Goal: Task Accomplishment & Management: Use online tool/utility

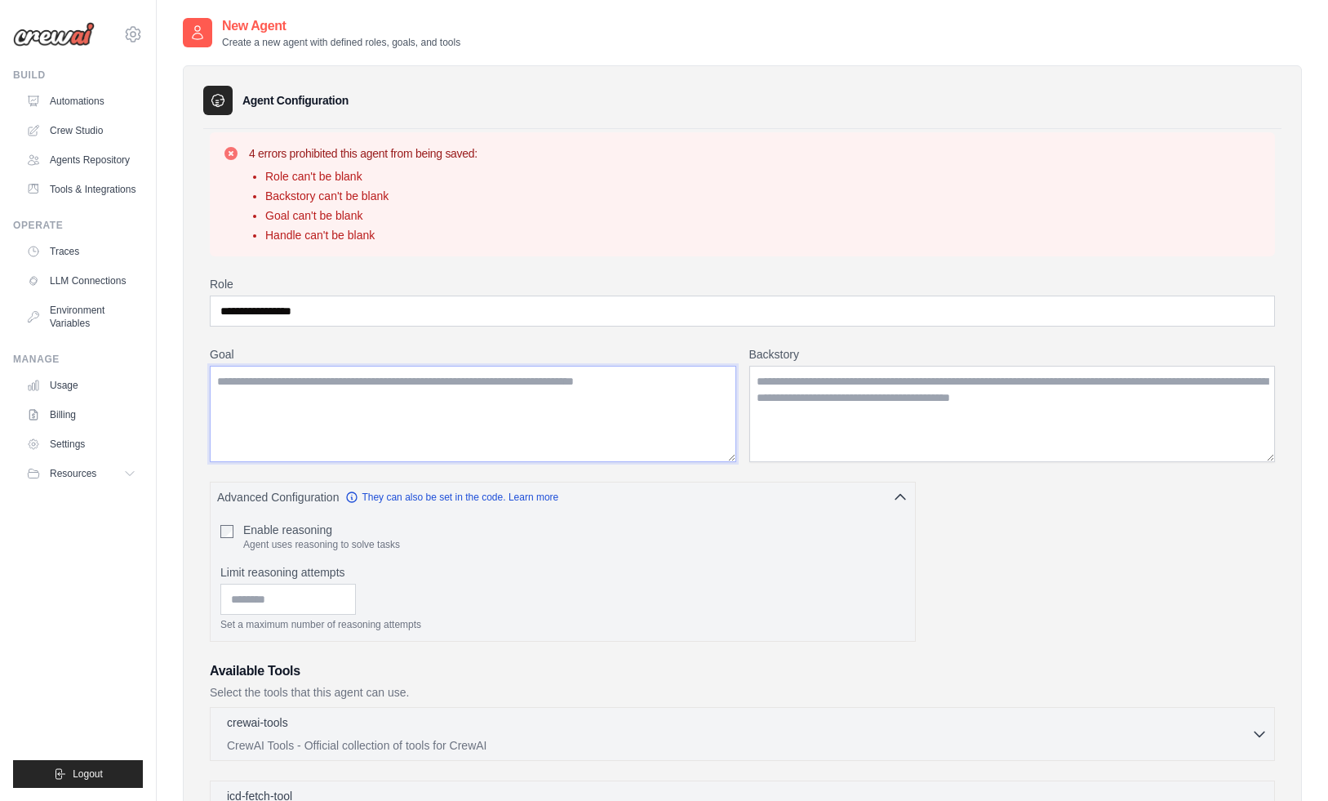
click at [556, 421] on textarea "Goal" at bounding box center [473, 414] width 527 height 96
click at [562, 310] on input "**********" at bounding box center [742, 311] width 1065 height 31
type input "**********"
paste textarea "**********"
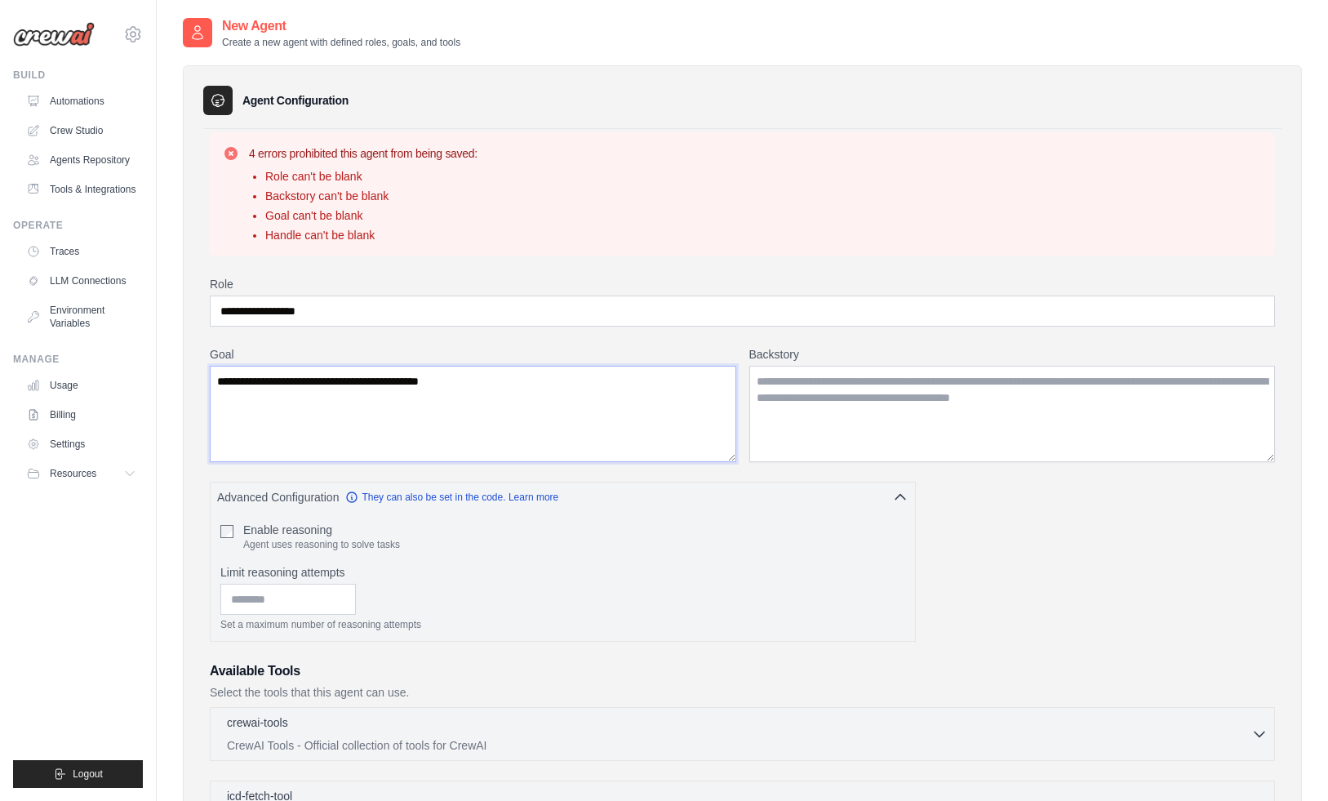
type textarea "**********"
click at [820, 421] on textarea "Backstory" at bounding box center [1012, 414] width 527 height 96
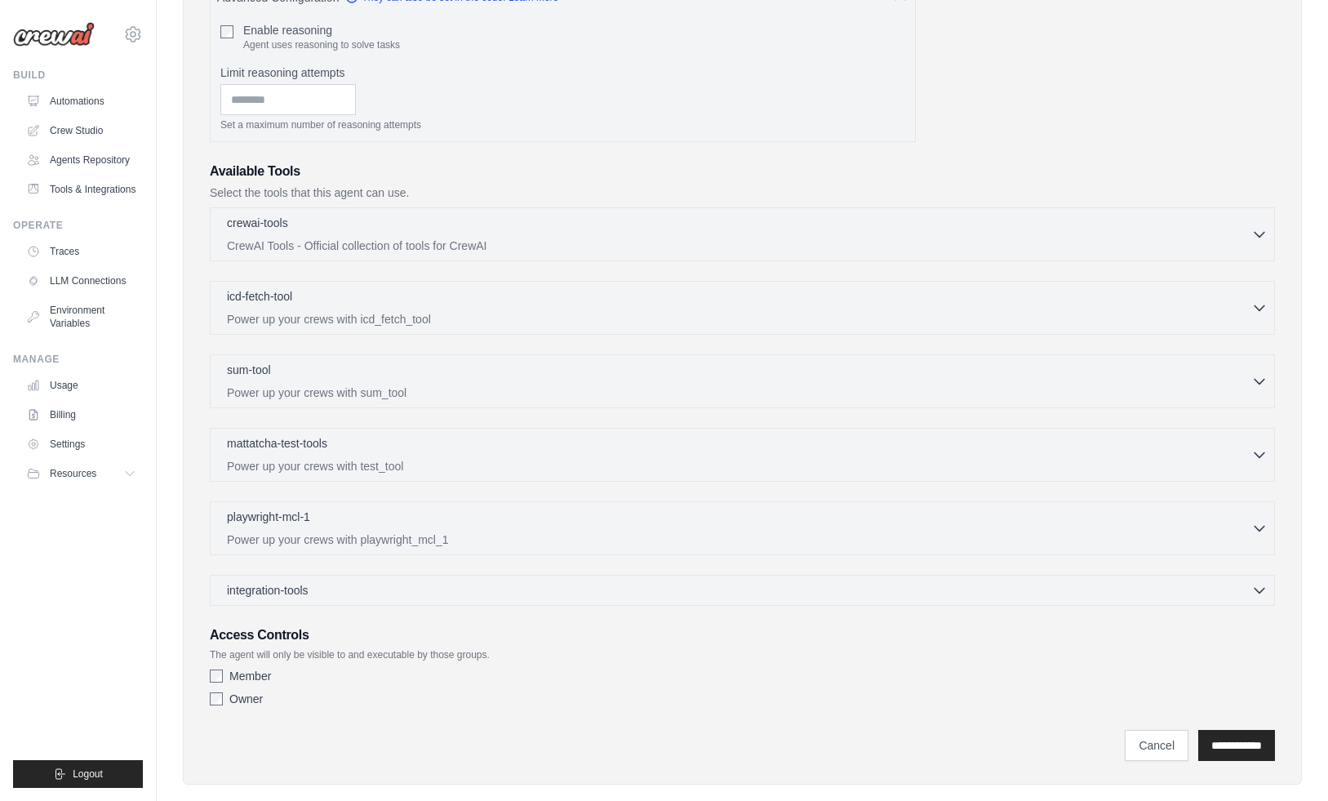
scroll to position [526, 0]
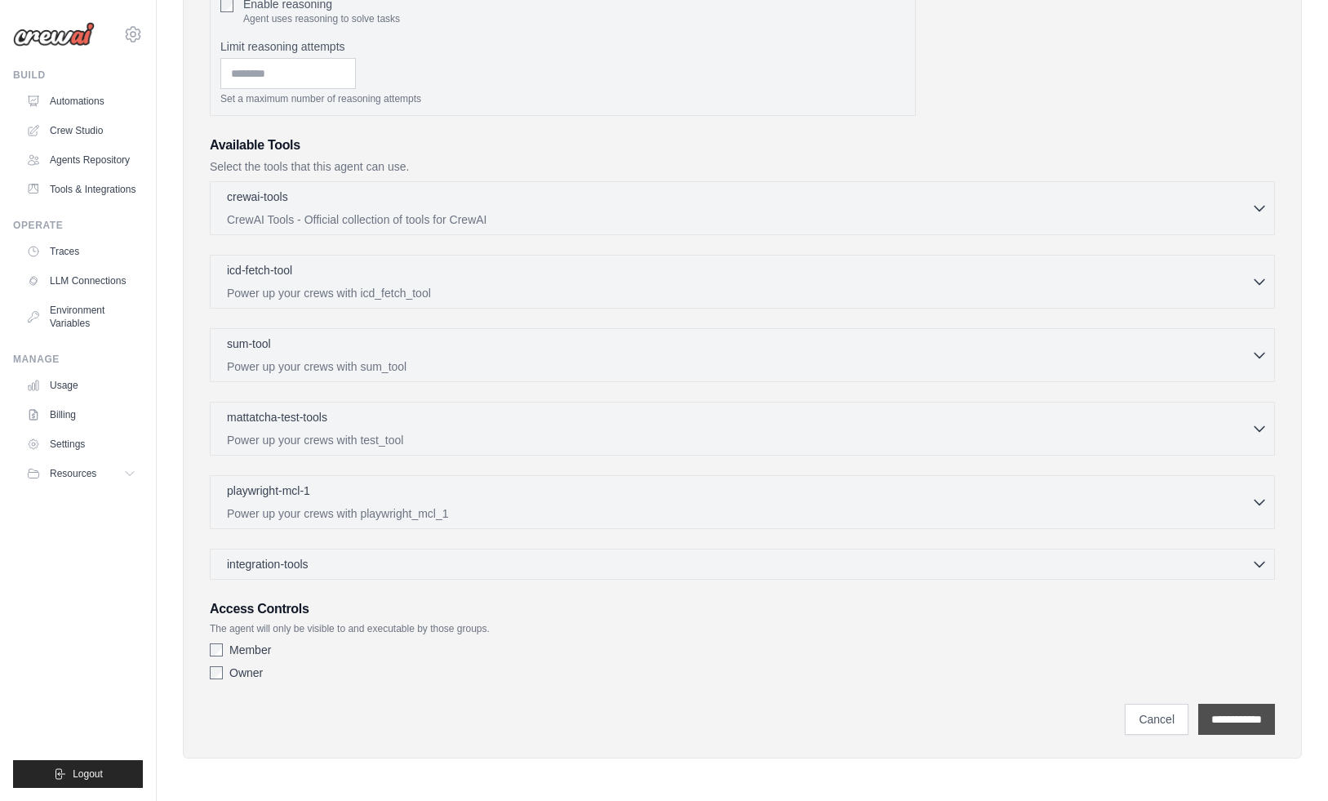
click at [1252, 730] on input "**********" at bounding box center [1236, 719] width 77 height 31
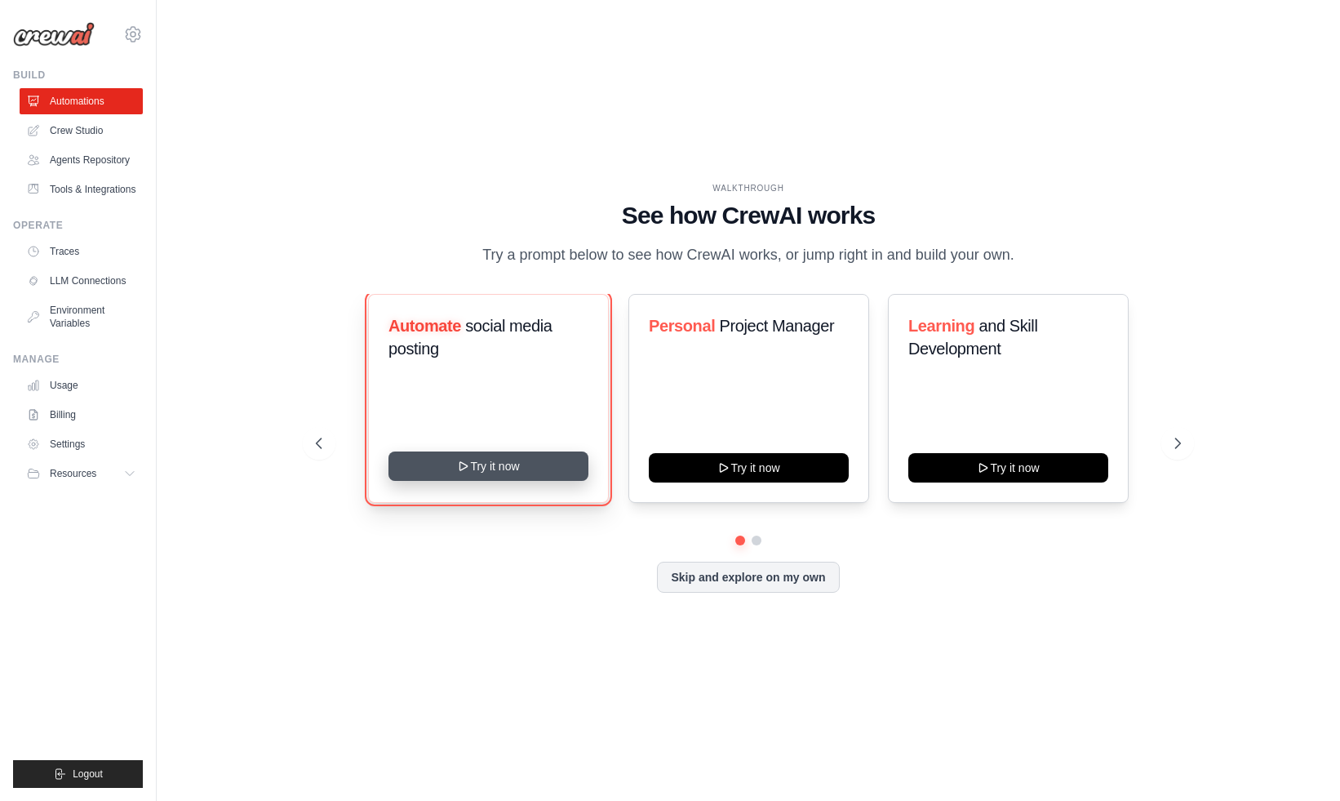
click at [517, 462] on button "Try it now" at bounding box center [489, 465] width 200 height 29
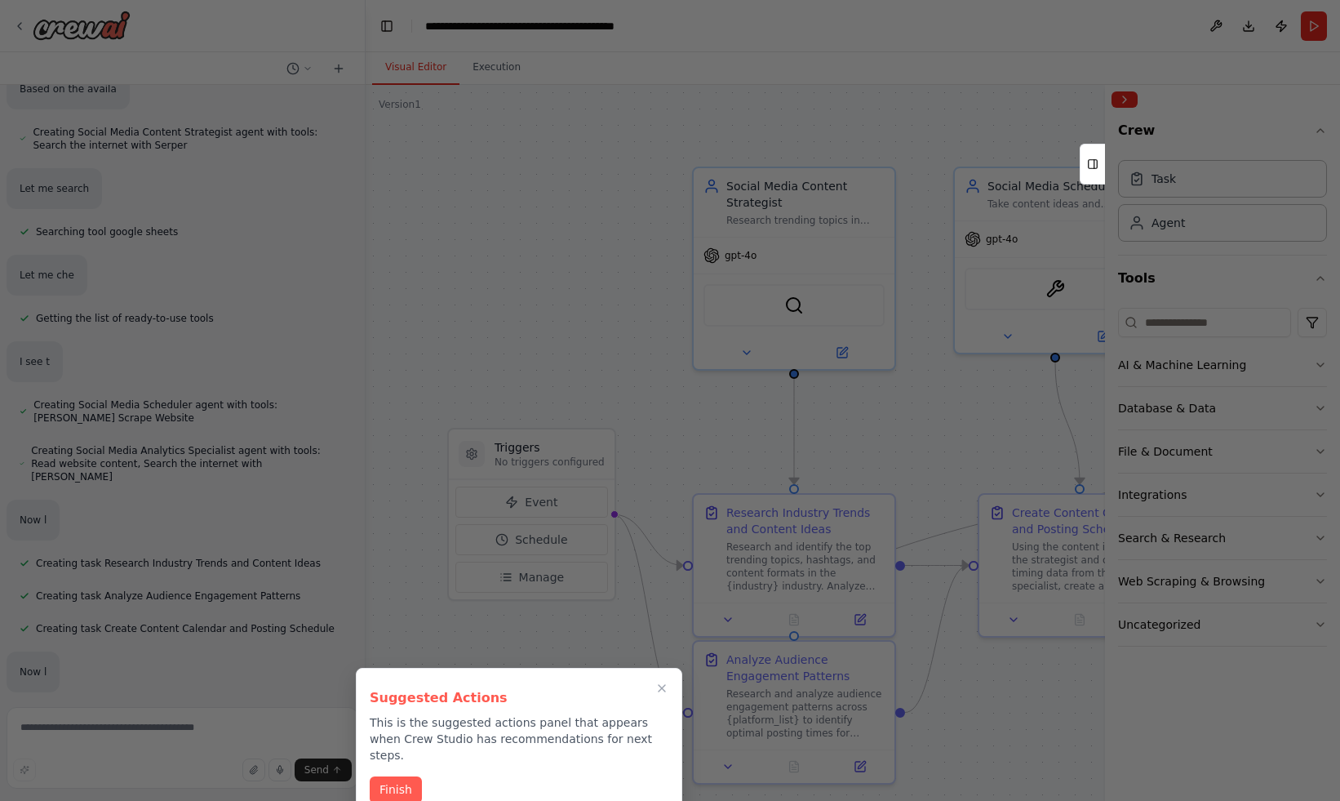
scroll to position [742, 0]
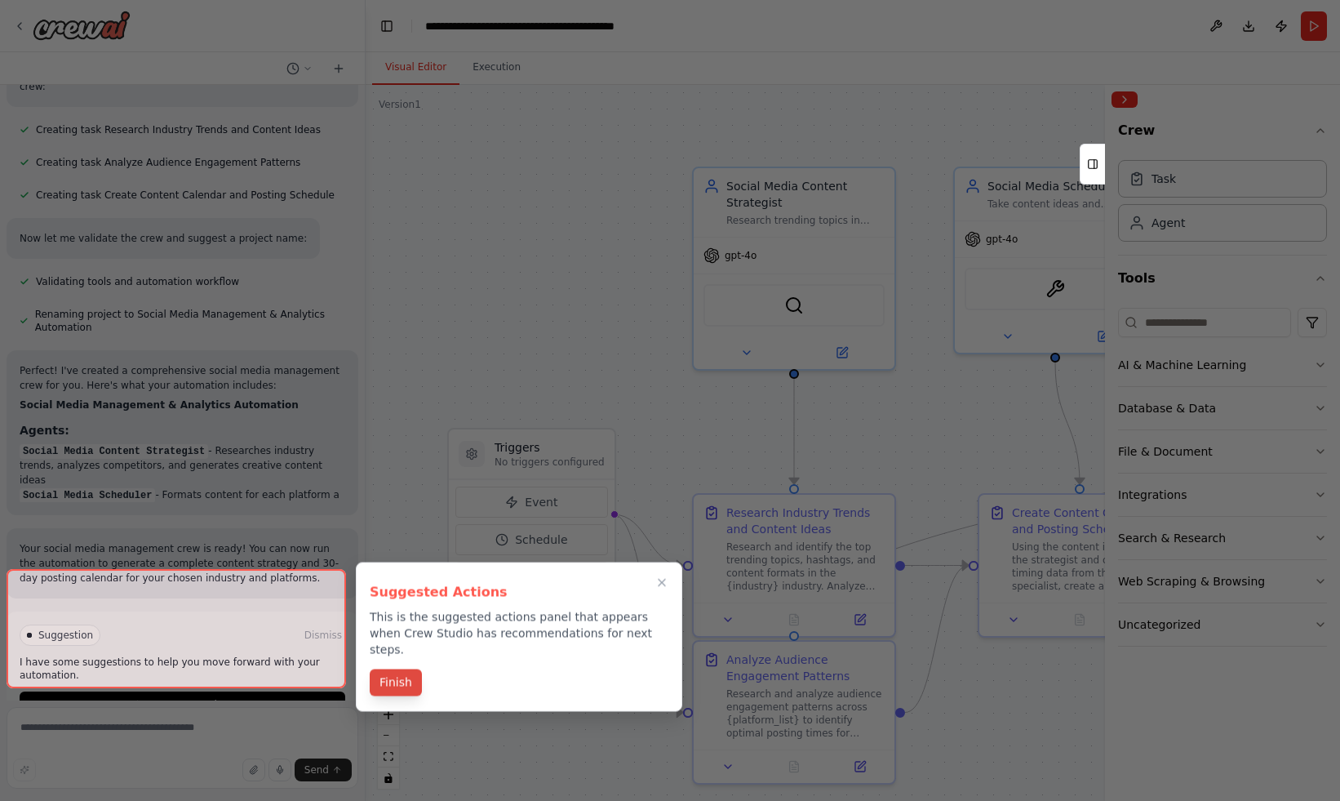
click at [389, 670] on button "Finish" at bounding box center [396, 682] width 52 height 27
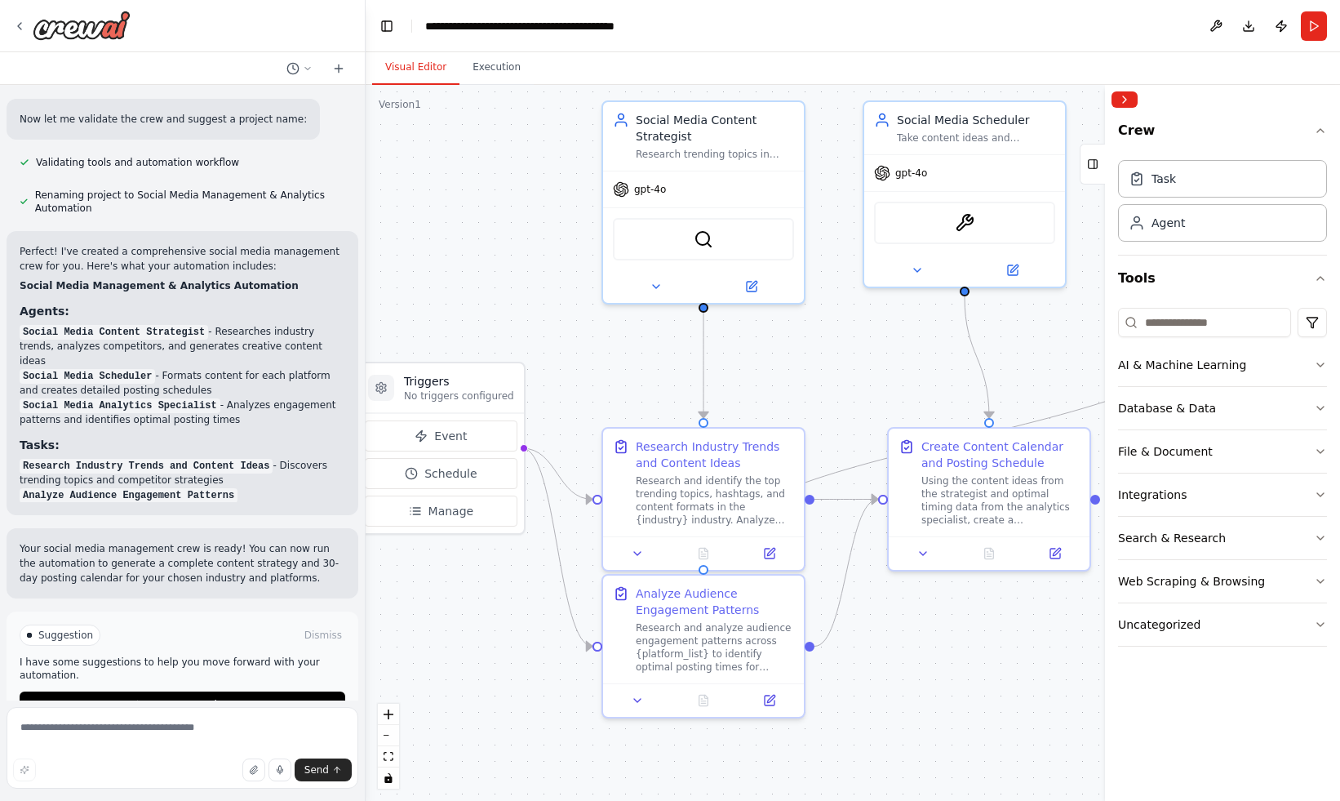
drag, startPoint x: 633, startPoint y: 298, endPoint x: 538, endPoint y: 225, distance: 120.0
click at [538, 225] on div ".deletable-edge-delete-btn { width: 20px; height: 20px; border: 0px solid #ffff…" at bounding box center [853, 443] width 975 height 716
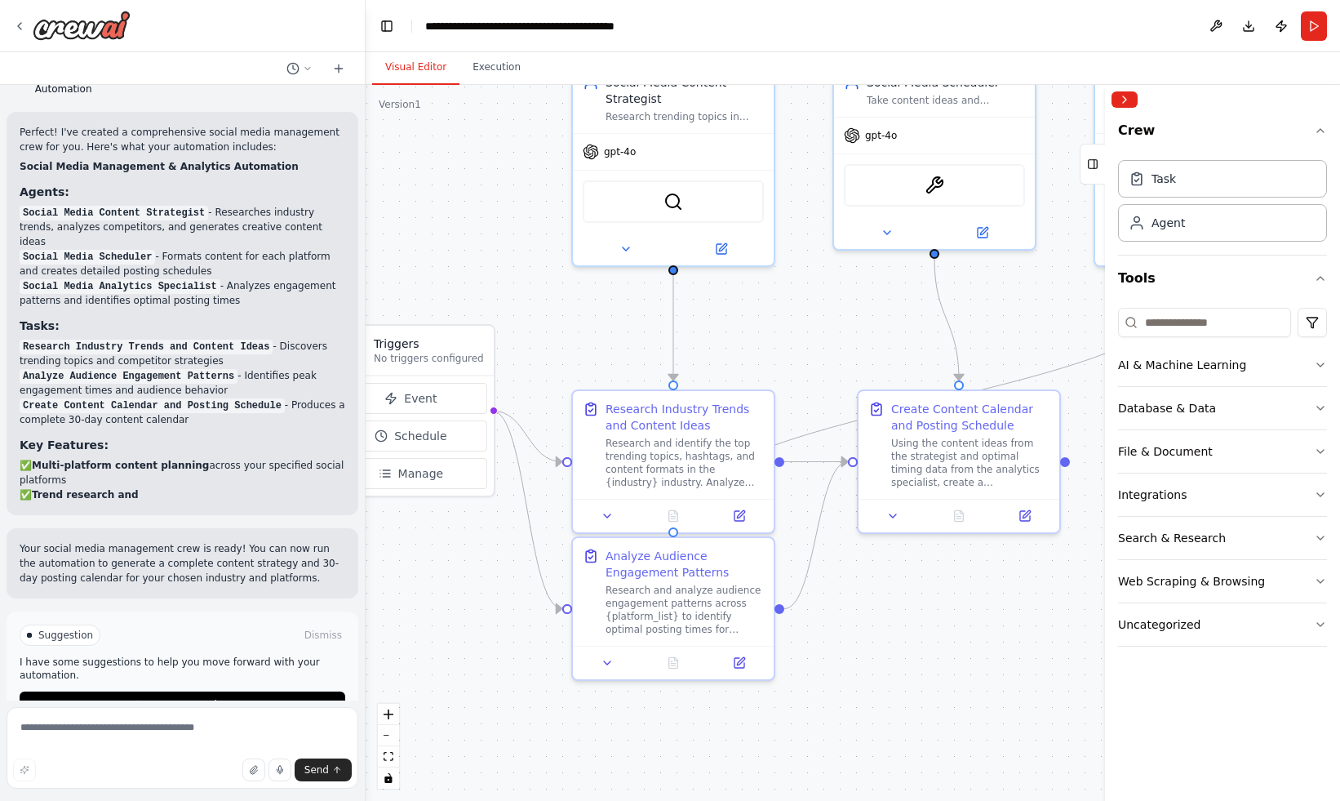
drag, startPoint x: 553, startPoint y: 696, endPoint x: 527, endPoint y: 666, distance: 39.4
click at [527, 666] on div ".deletable-edge-delete-btn { width: 20px; height: 20px; border: 0px solid #ffff…" at bounding box center [853, 443] width 975 height 716
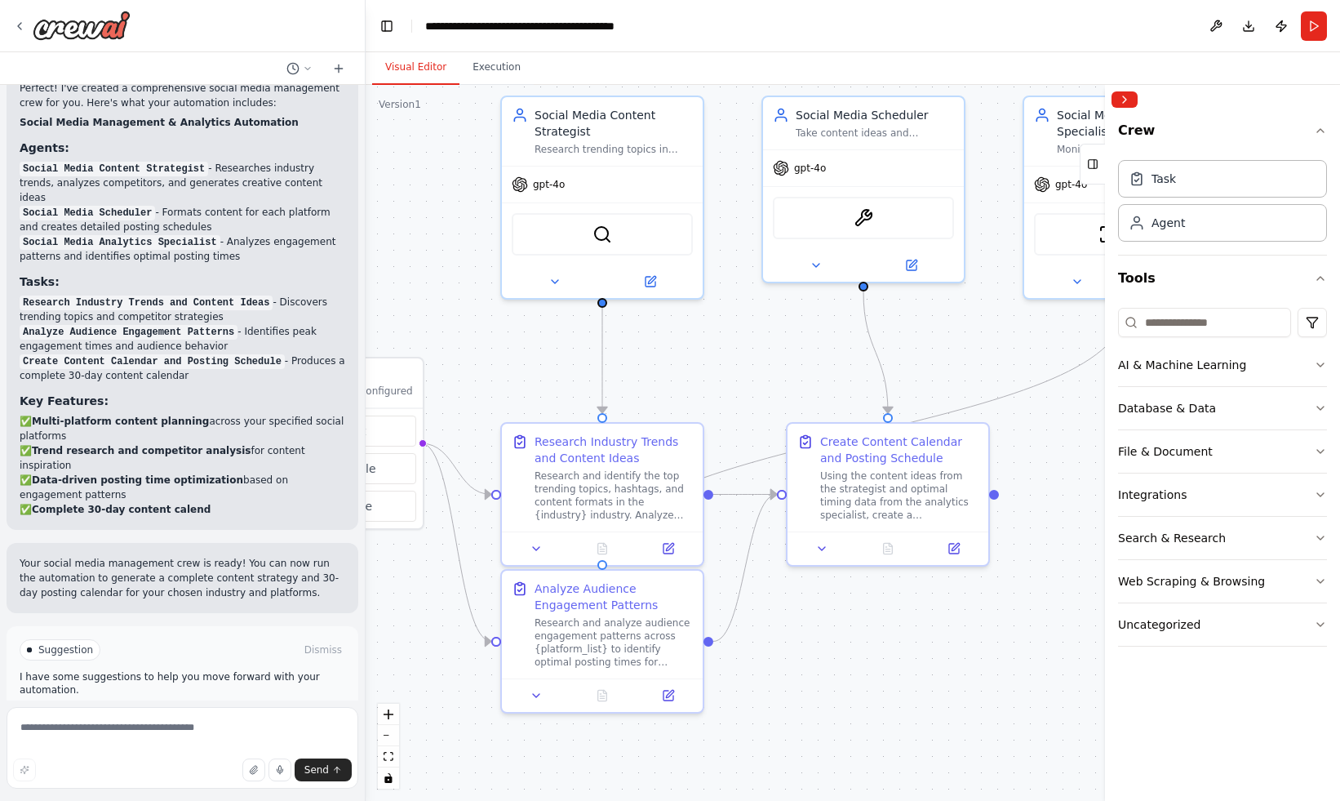
drag, startPoint x: 930, startPoint y: 640, endPoint x: 705, endPoint y: 656, distance: 225.1
click at [706, 655] on div ".deletable-edge-delete-btn { width: 20px; height: 20px; border: 0px solid #ffff…" at bounding box center [853, 443] width 975 height 716
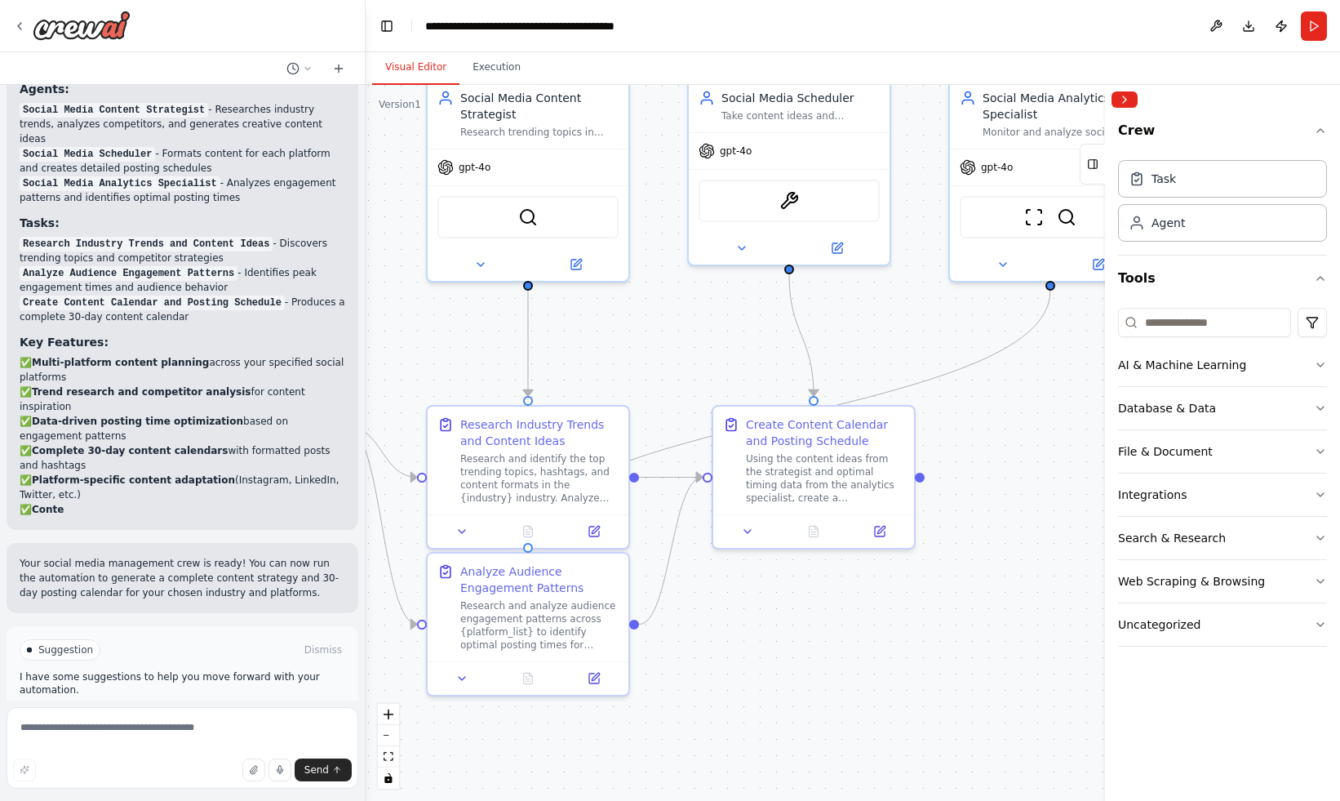
drag, startPoint x: 724, startPoint y: 695, endPoint x: 914, endPoint y: 693, distance: 190.2
click at [914, 693] on div ".deletable-edge-delete-btn { width: 20px; height: 20px; border: 0px solid #ffff…" at bounding box center [853, 443] width 975 height 716
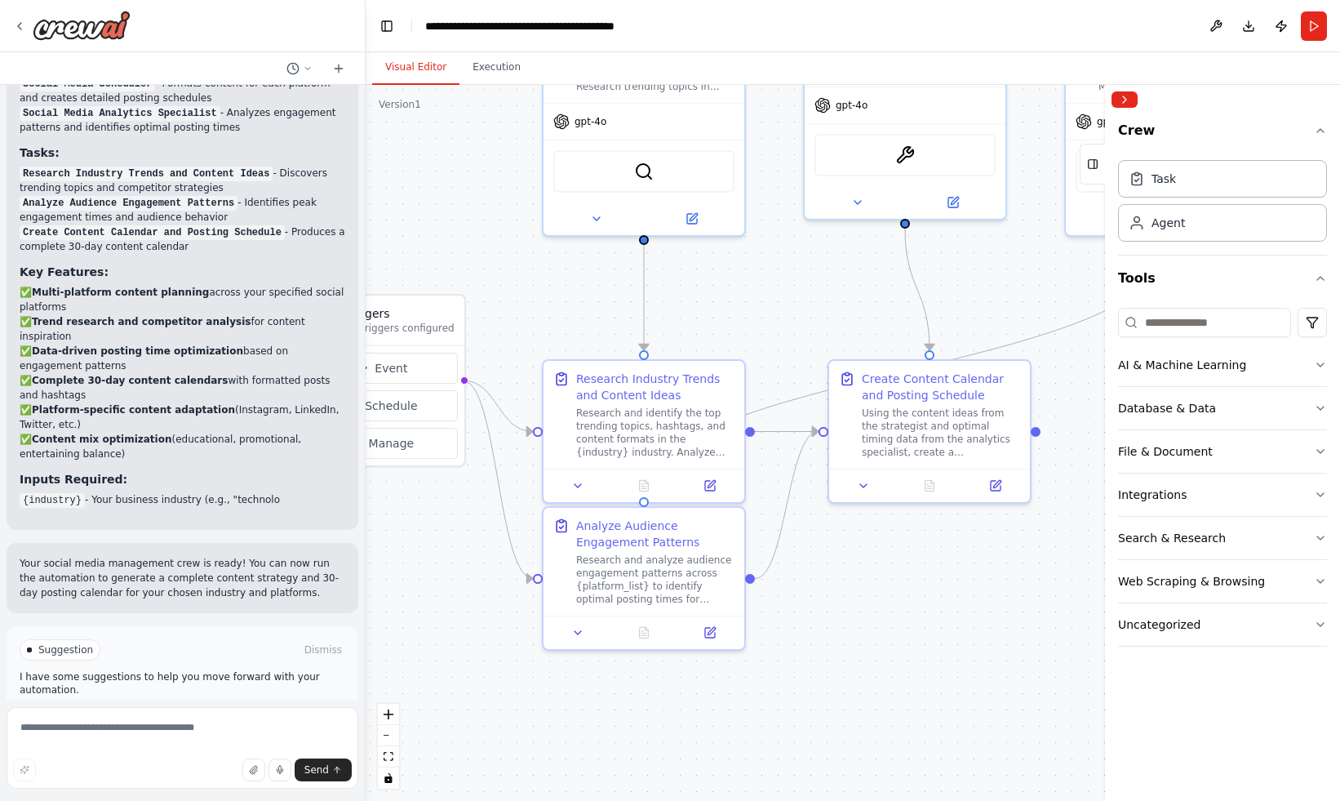
drag, startPoint x: 916, startPoint y: 697, endPoint x: 923, endPoint y: 653, distance: 44.7
click at [922, 653] on div ".deletable-edge-delete-btn { width: 20px; height: 20px; border: 0px solid #ffff…" at bounding box center [853, 443] width 975 height 716
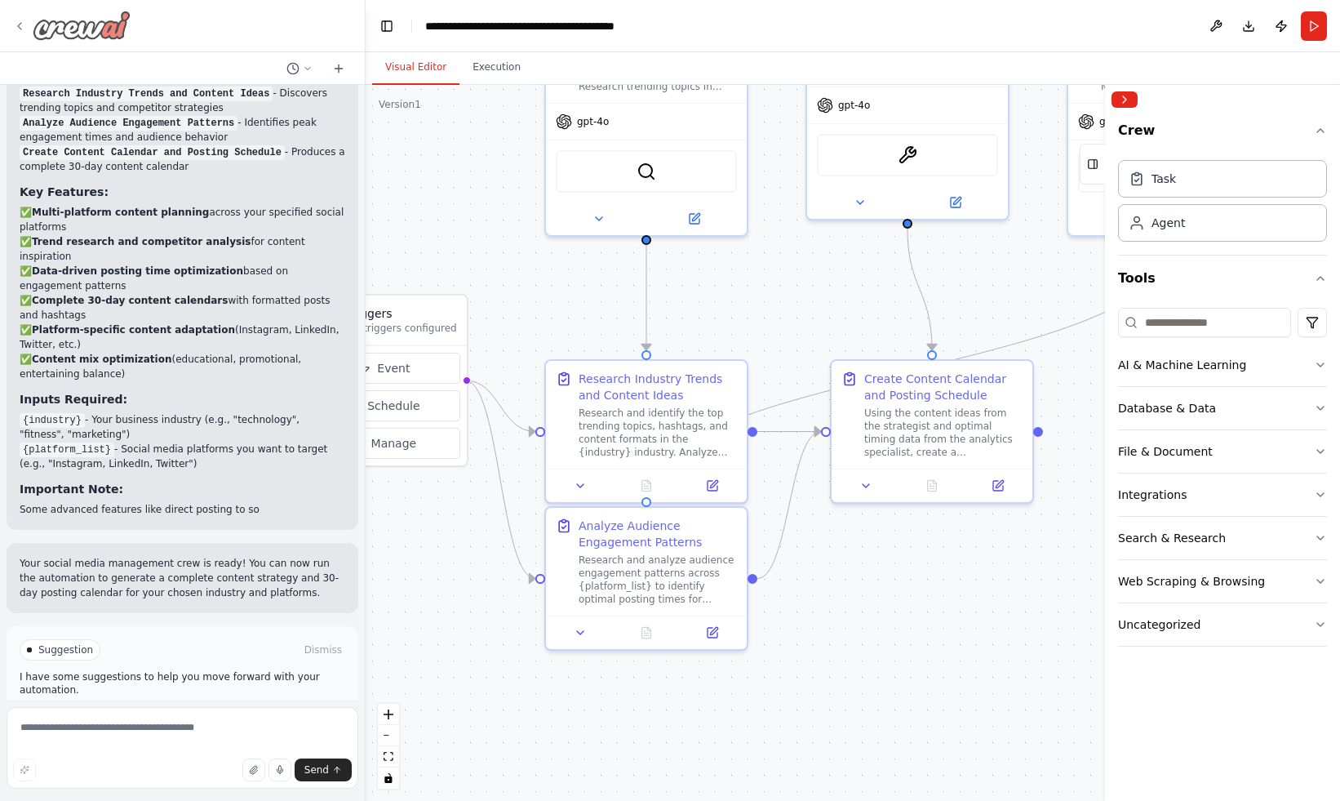
click at [20, 21] on icon at bounding box center [19, 26] width 13 height 13
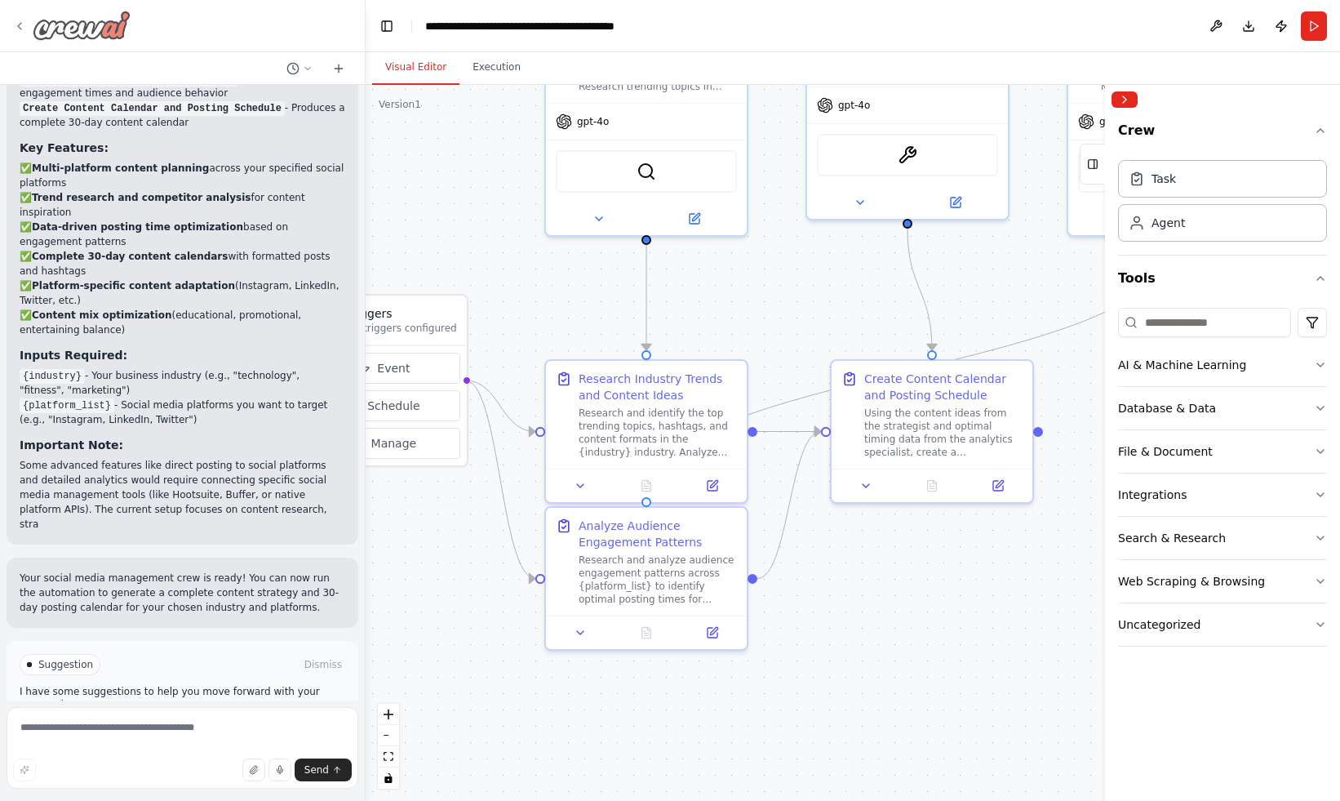
click at [25, 24] on icon at bounding box center [19, 26] width 13 height 13
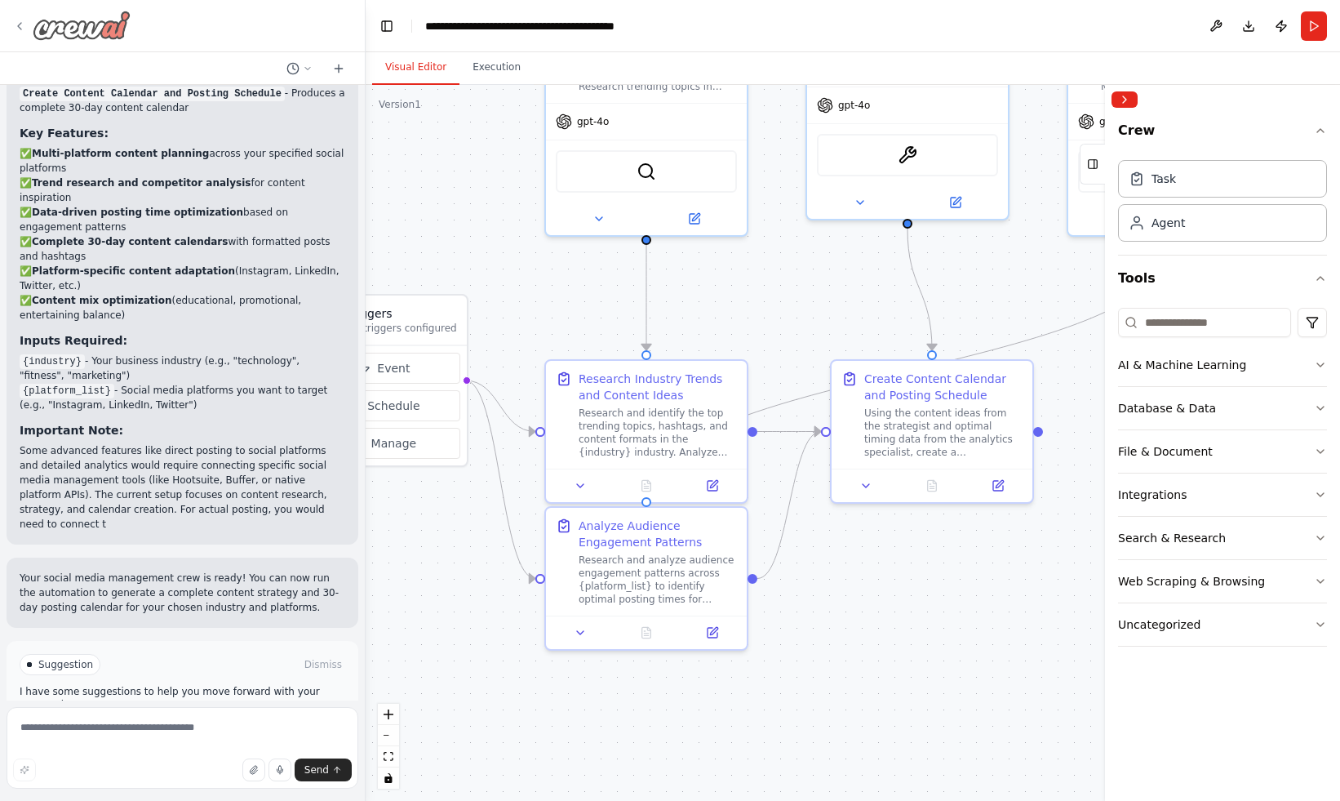
click at [16, 26] on icon at bounding box center [19, 26] width 13 height 13
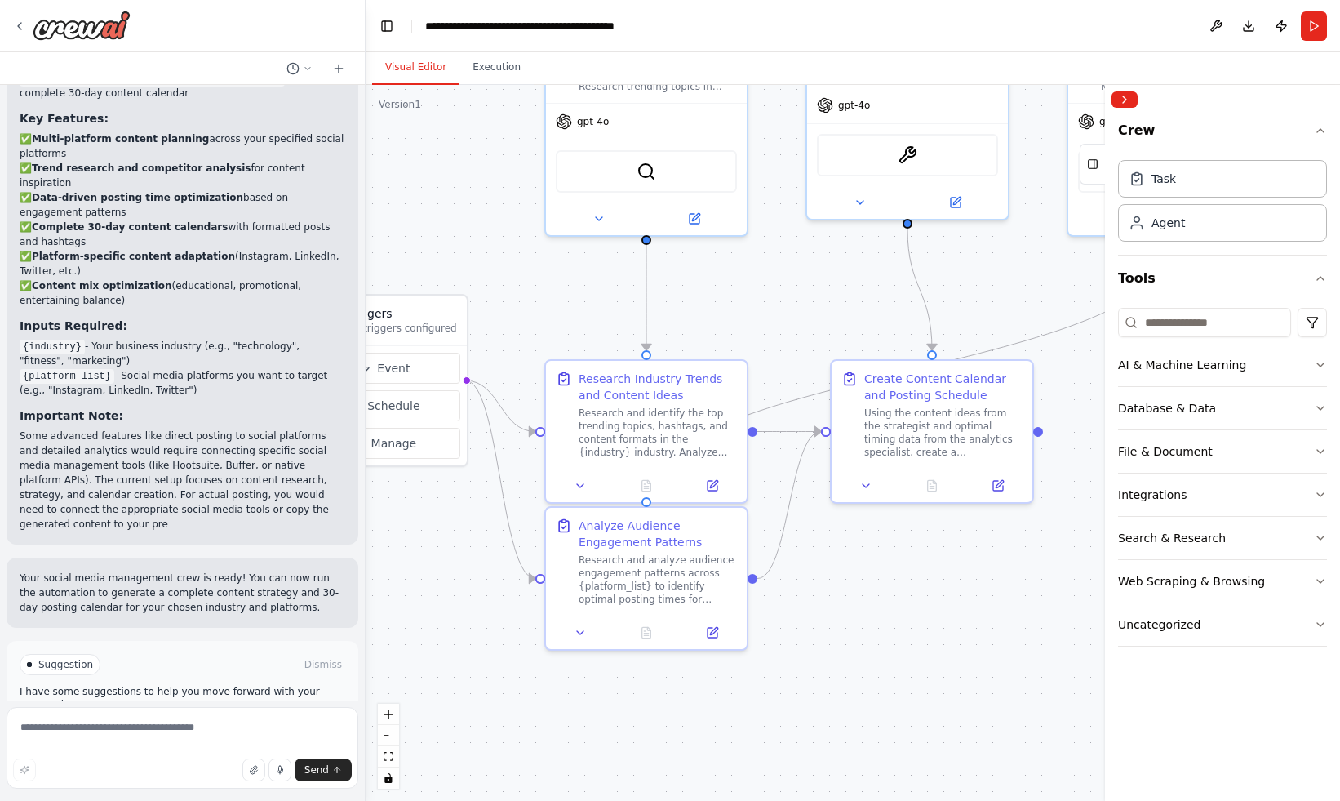
scroll to position [1766, 0]
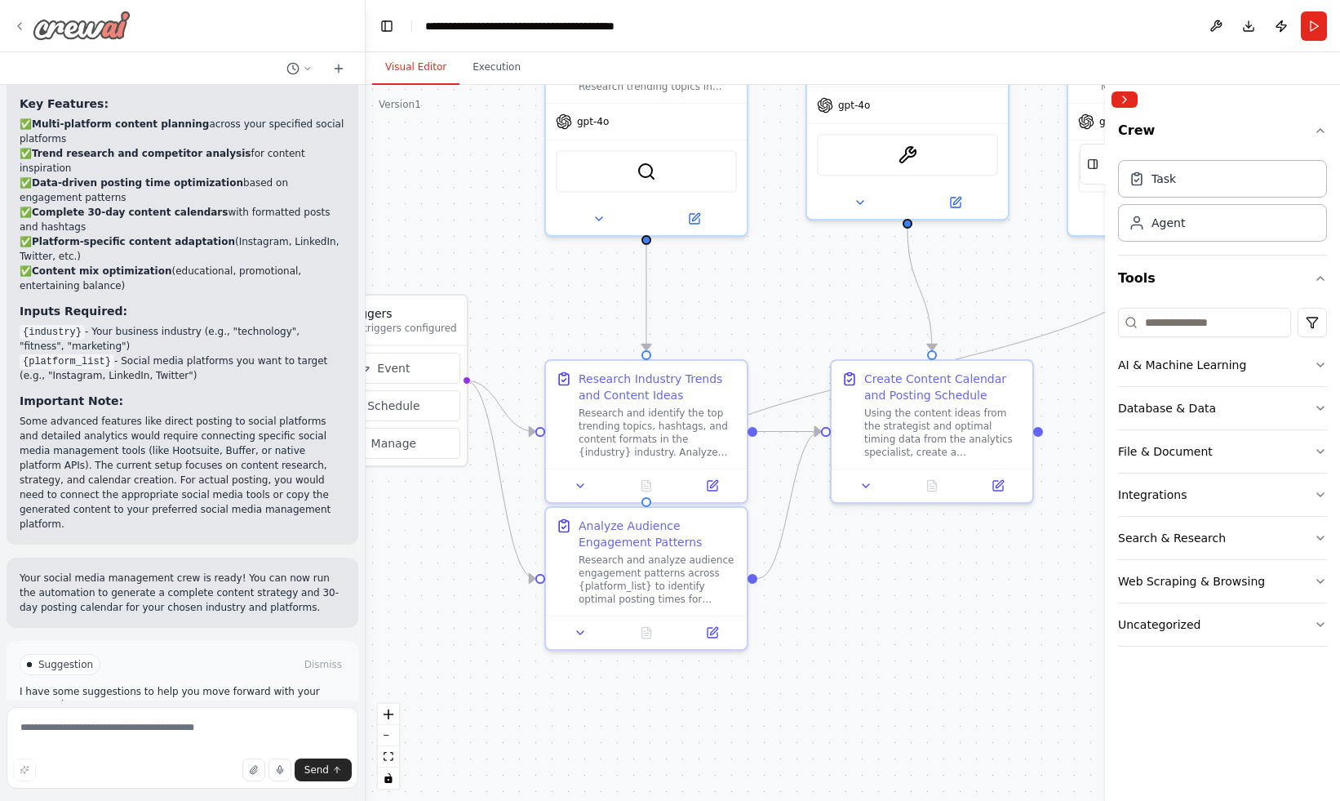
click at [45, 27] on img at bounding box center [82, 25] width 98 height 29
click at [18, 18] on div at bounding box center [72, 25] width 118 height 29
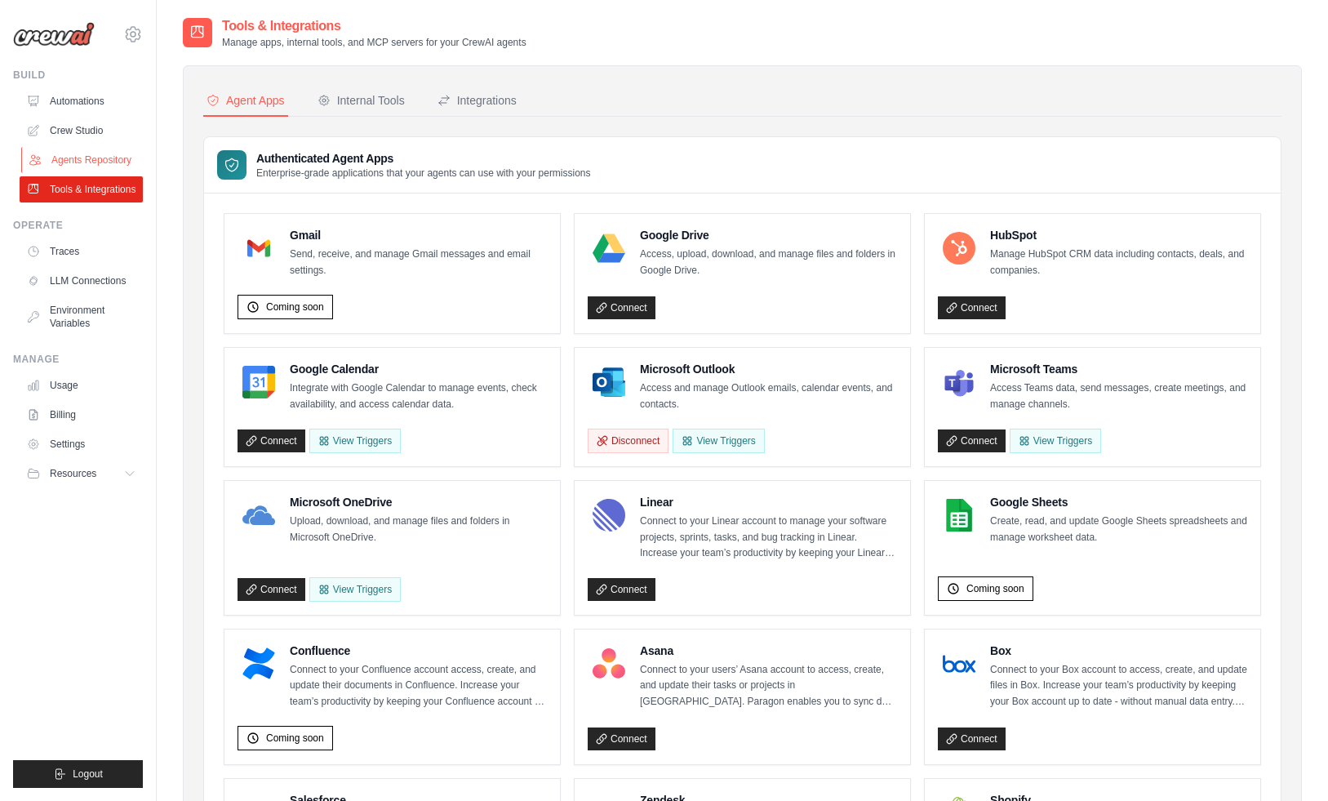
click at [84, 162] on link "Agents Repository" at bounding box center [82, 160] width 123 height 26
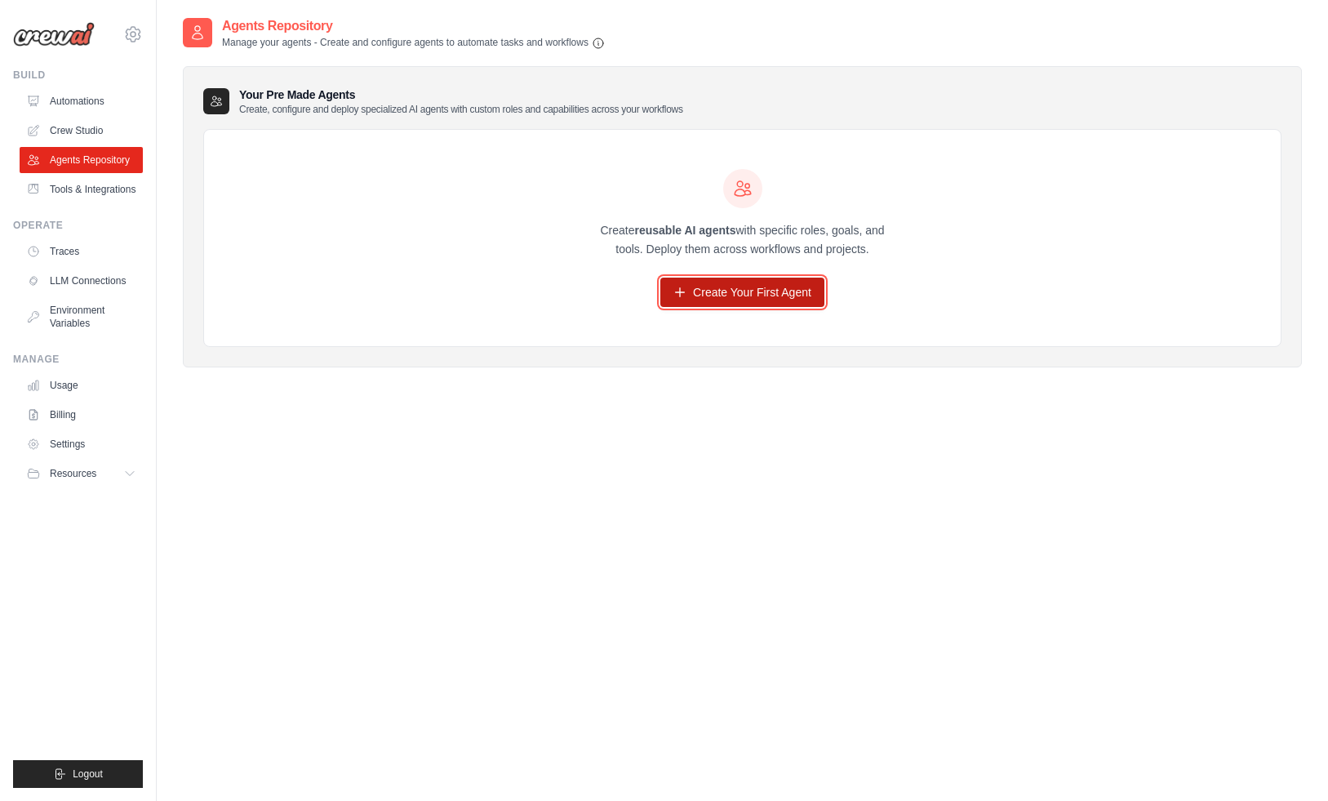
click at [736, 288] on link "Create Your First Agent" at bounding box center [742, 292] width 164 height 29
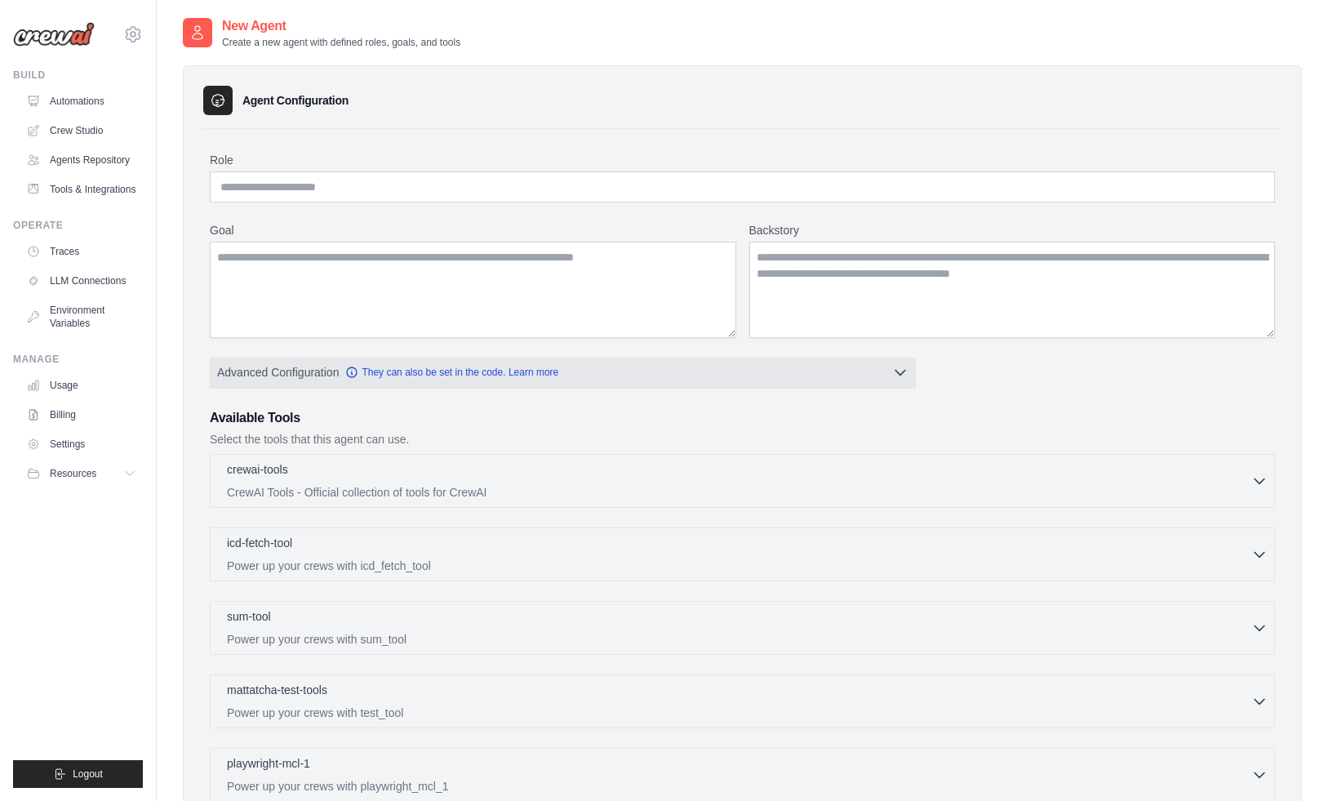
click at [600, 377] on button "Advanced Configuration They can also be set in the code. Learn more" at bounding box center [563, 372] width 705 height 29
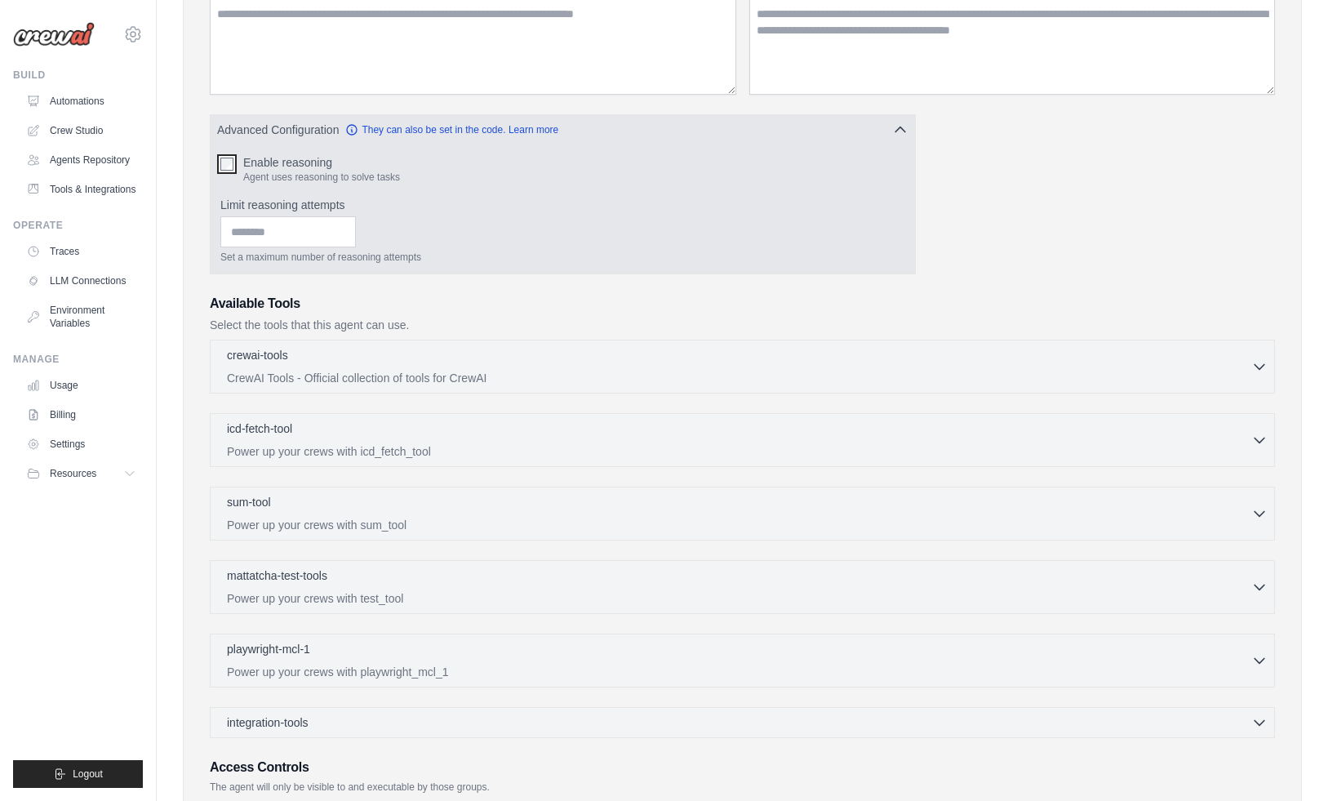
scroll to position [240, 0]
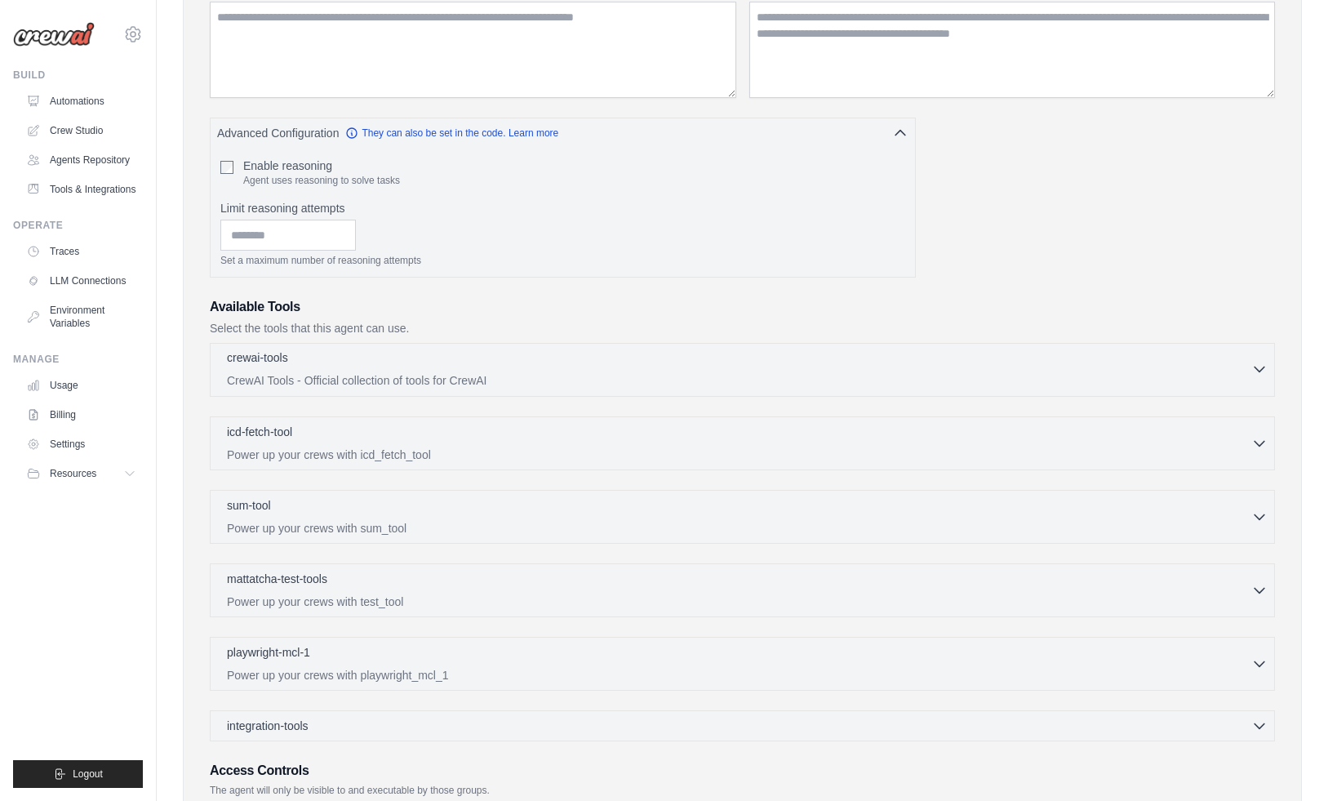
click at [363, 360] on div "crewai-tools 0 selected" at bounding box center [739, 359] width 1025 height 20
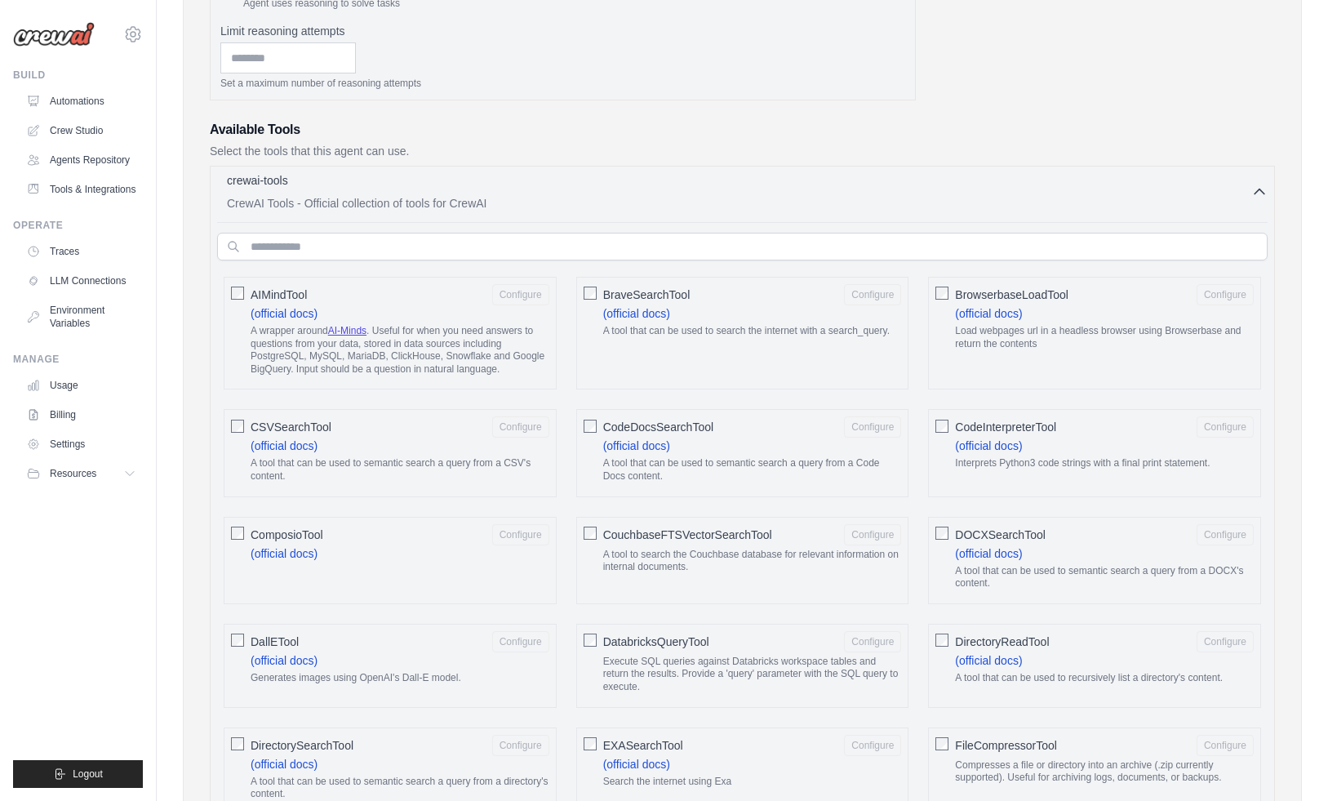
scroll to position [416, 0]
click at [284, 553] on link "(official docs)" at bounding box center [284, 554] width 67 height 13
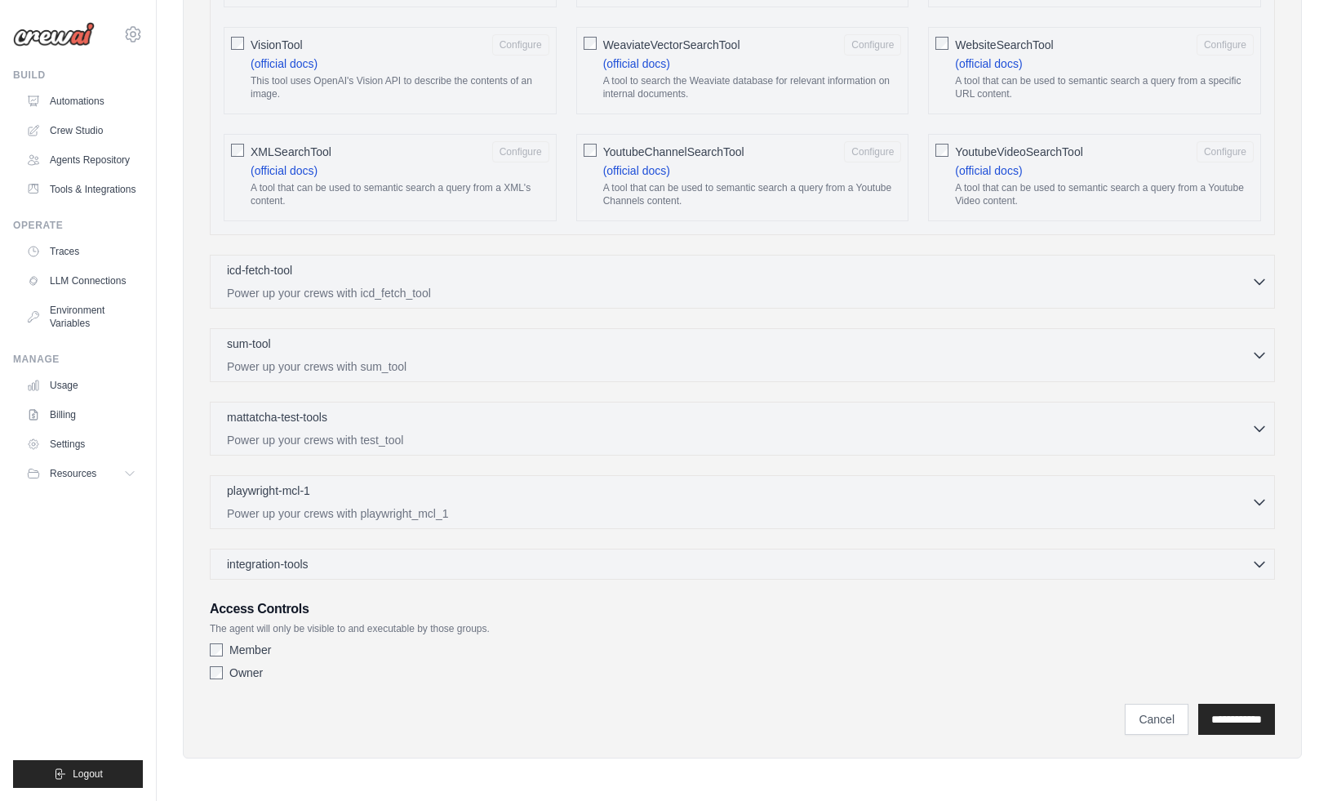
scroll to position [2970, 0]
click at [325, 564] on div "integration-tools 0 selected" at bounding box center [747, 563] width 1041 height 16
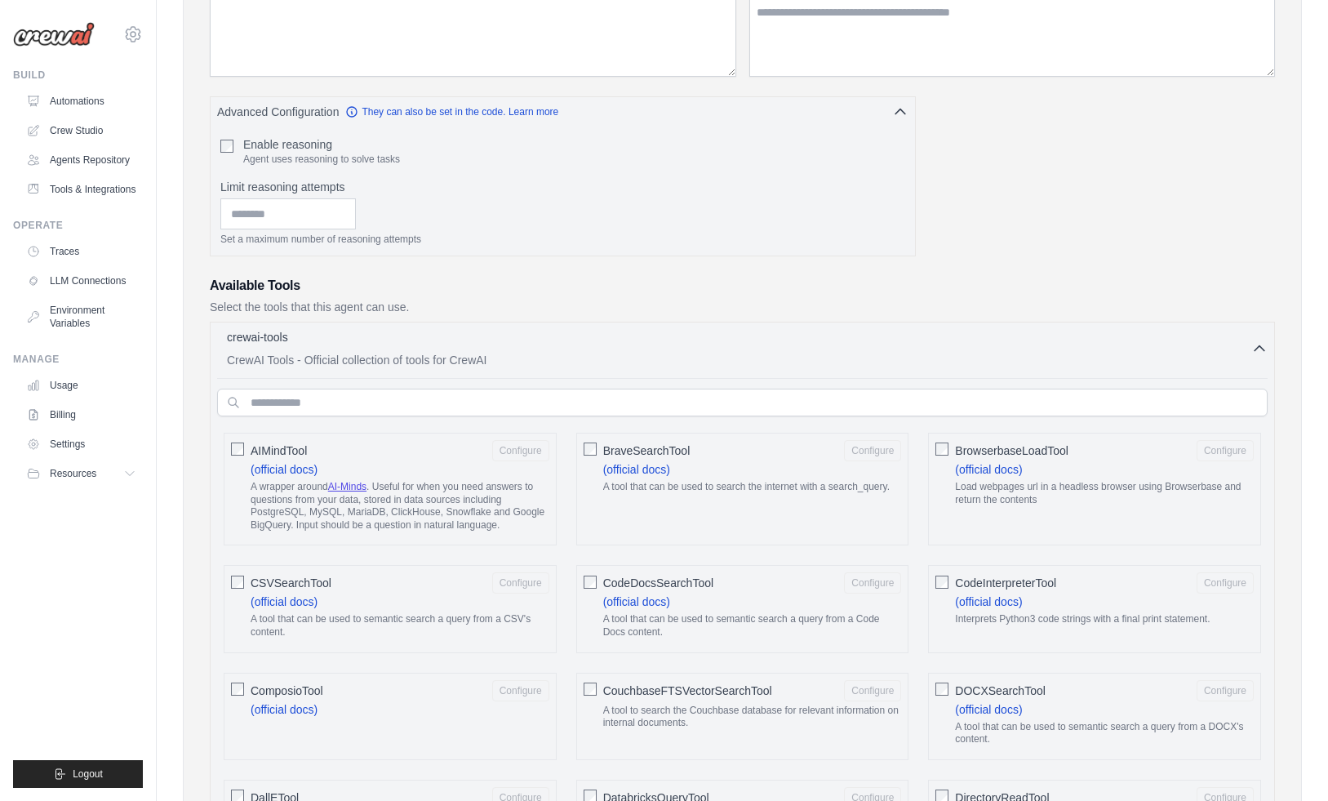
scroll to position [0, 0]
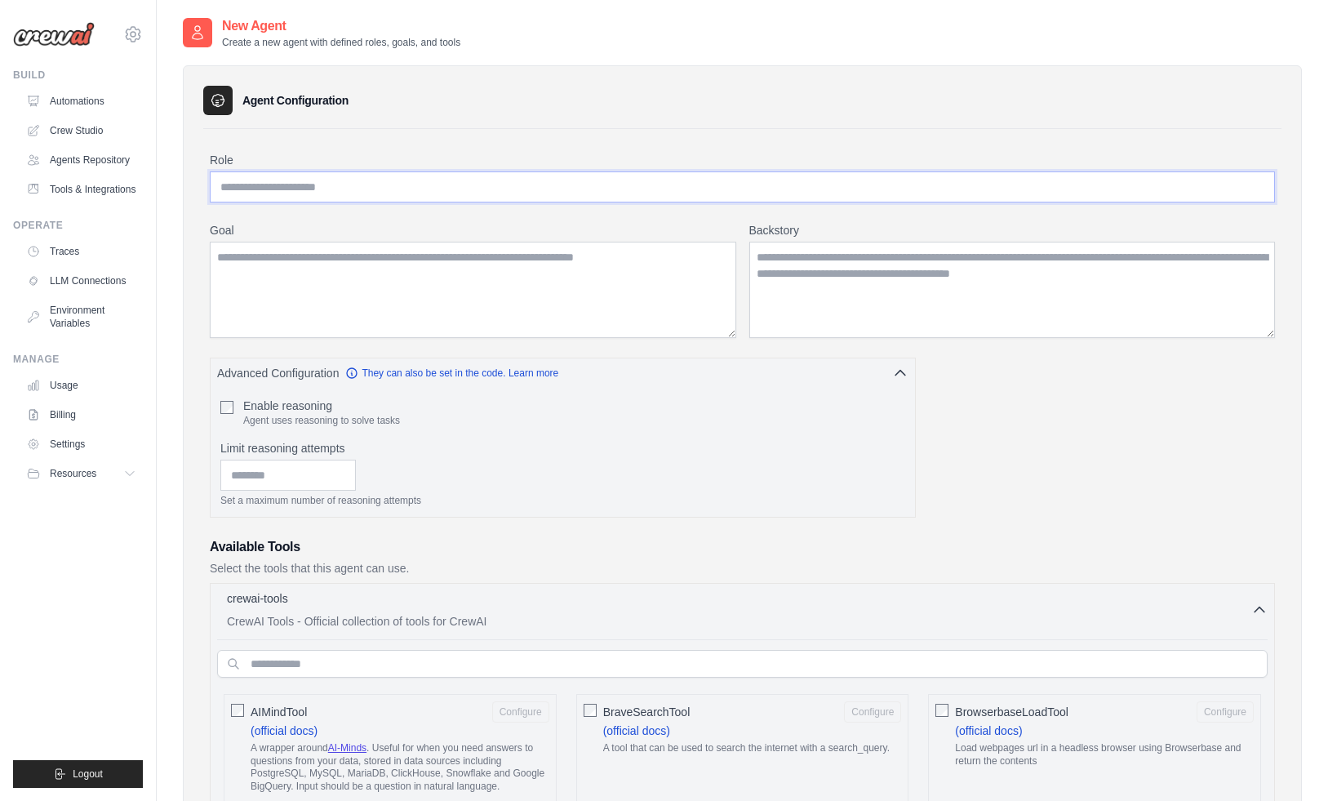
click at [573, 190] on input "Role" at bounding box center [742, 186] width 1065 height 31
type input "**********"
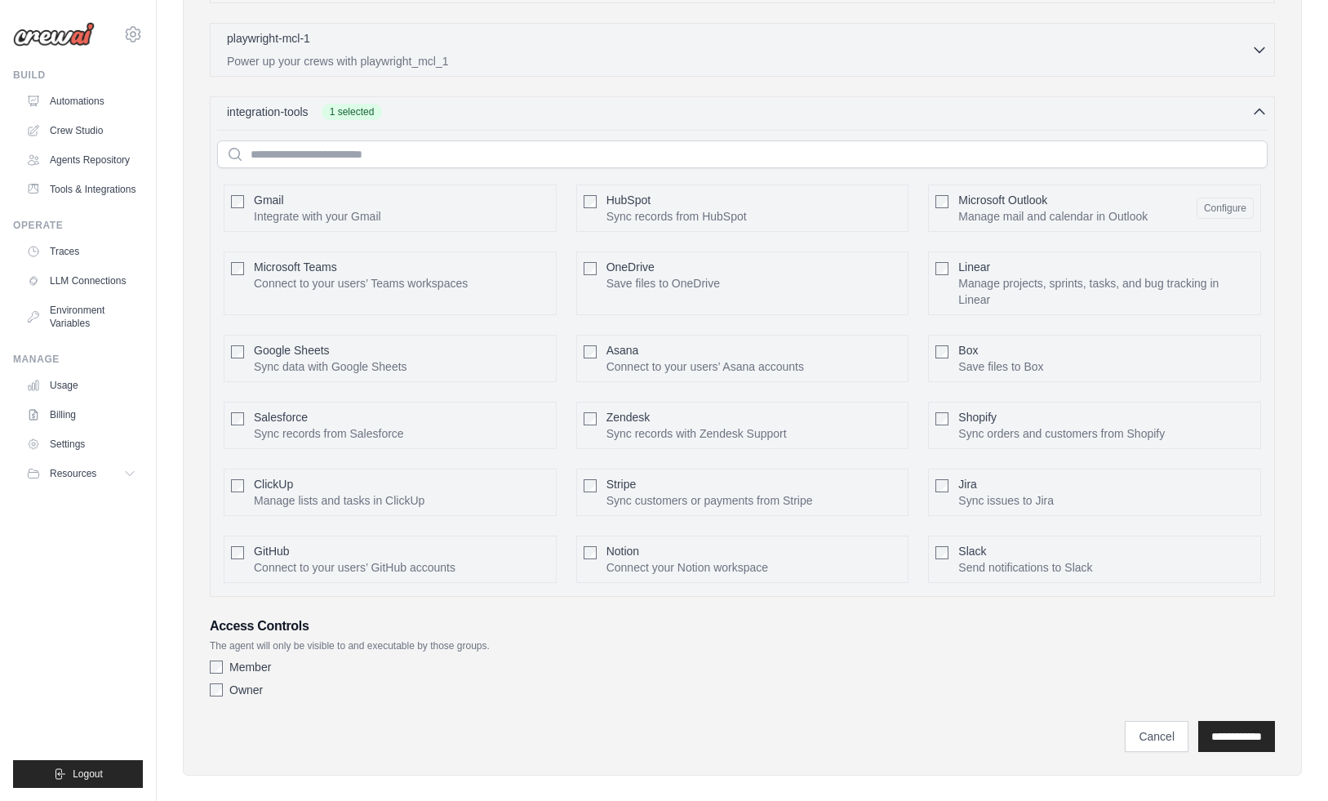
scroll to position [3439, 0]
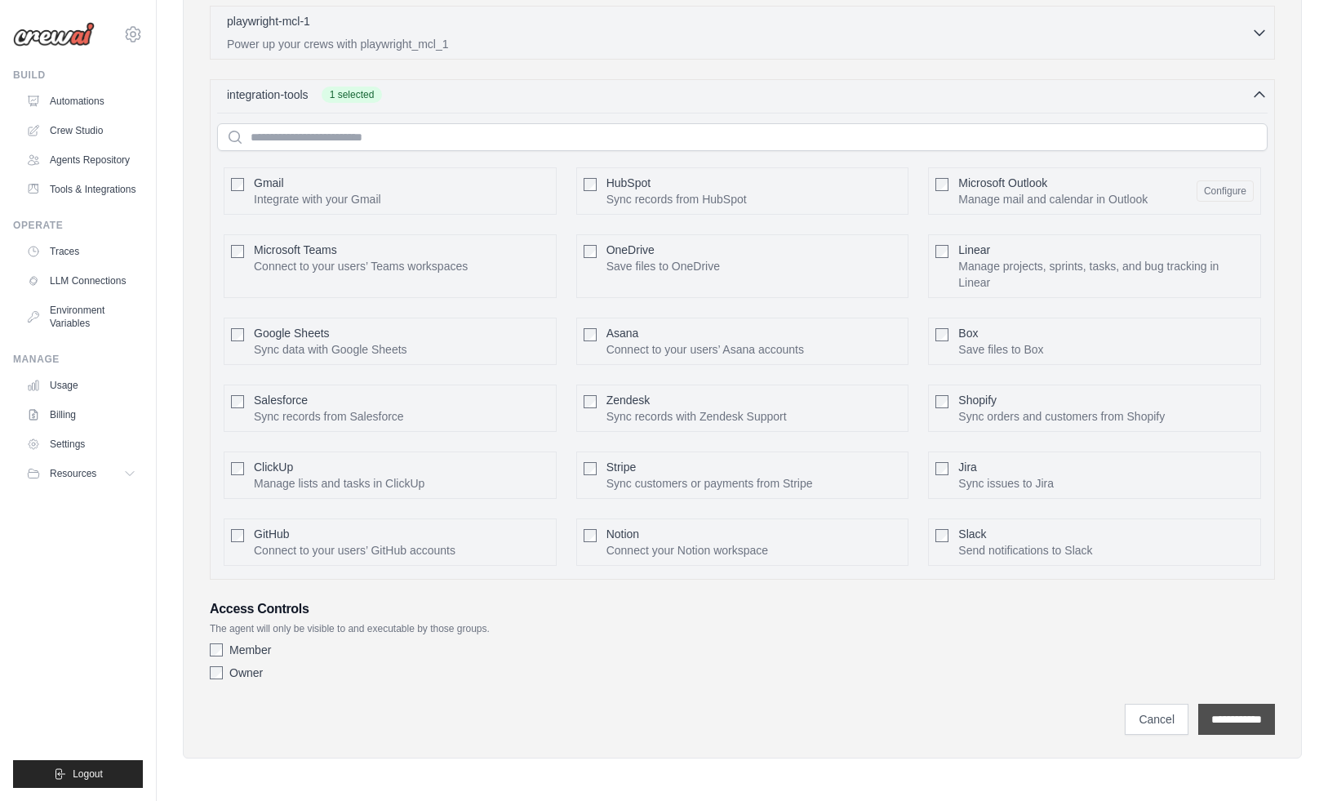
type textarea "**********"
click at [1211, 726] on input "**********" at bounding box center [1236, 719] width 77 height 31
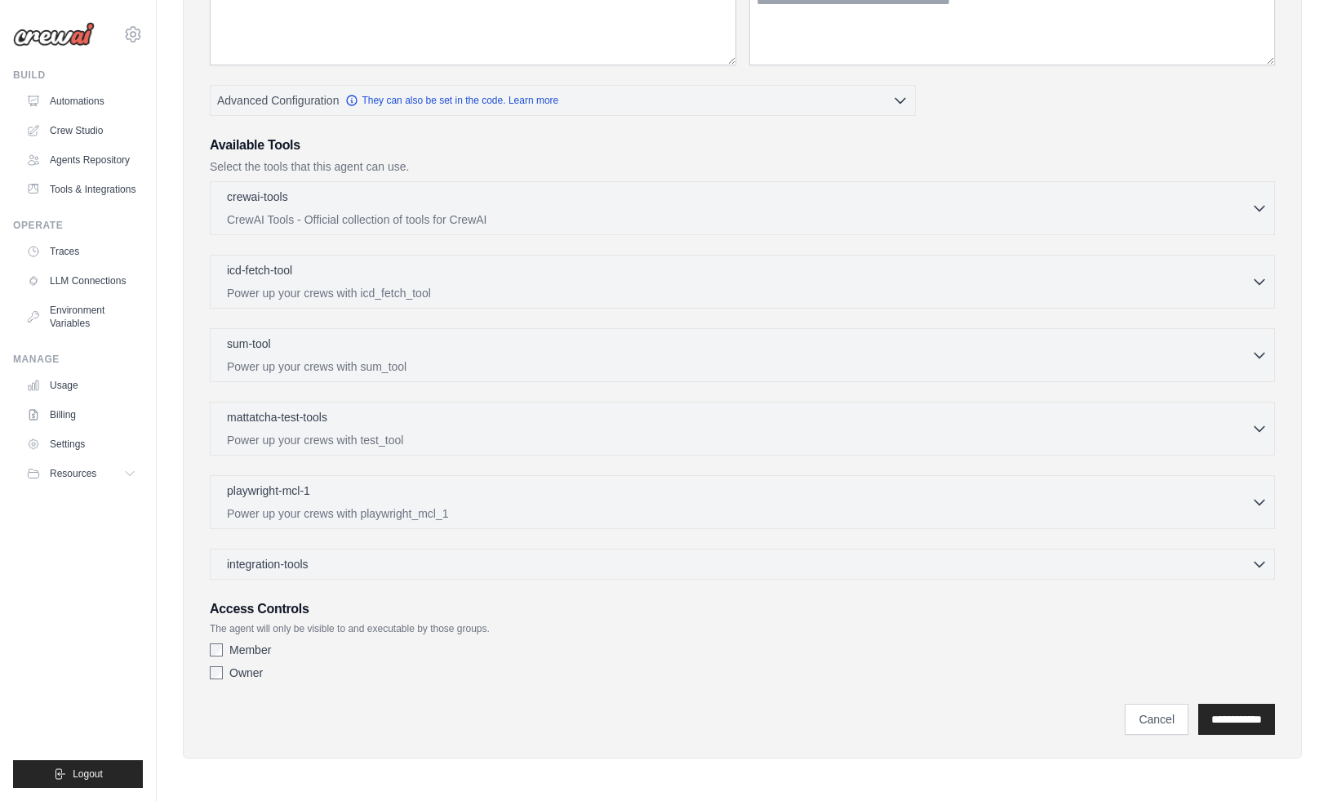
scroll to position [0, 0]
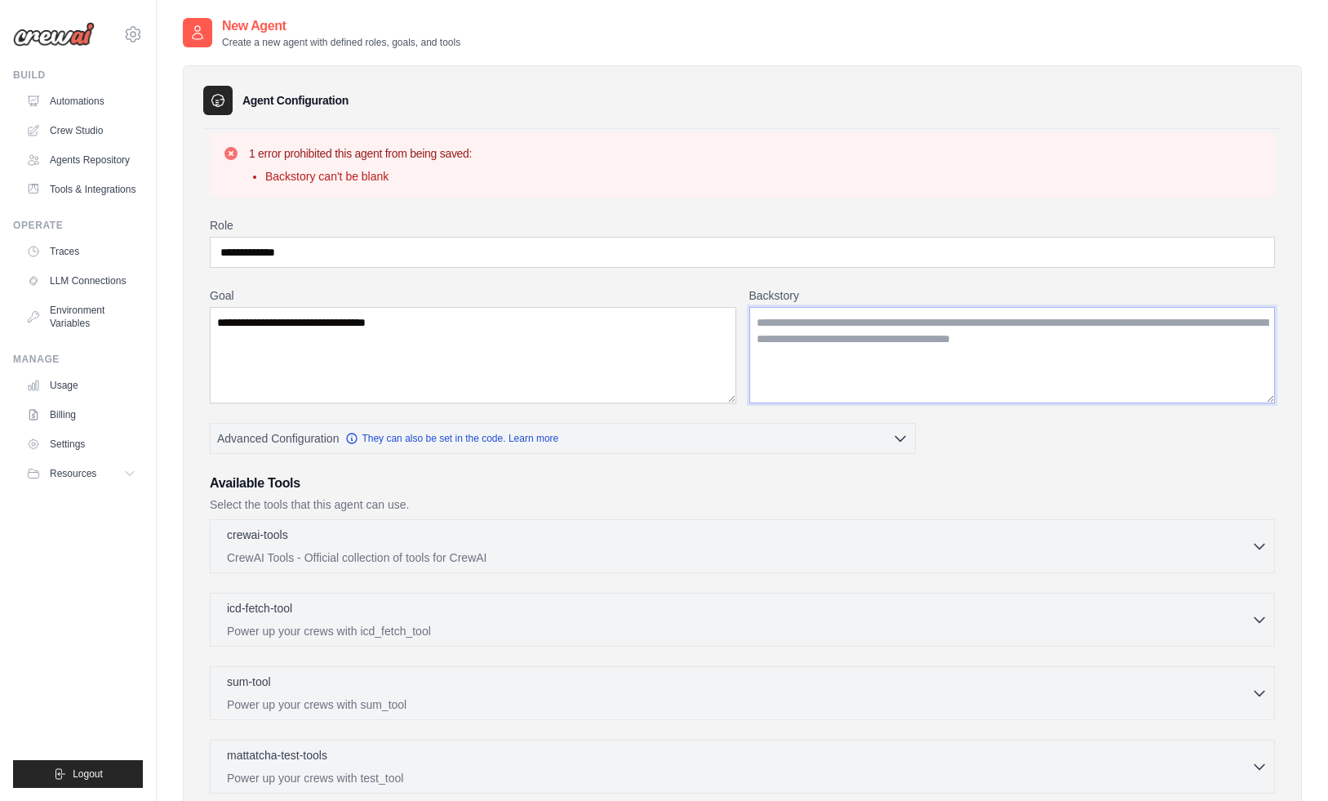
click at [802, 345] on textarea "Backstory" at bounding box center [1012, 355] width 527 height 96
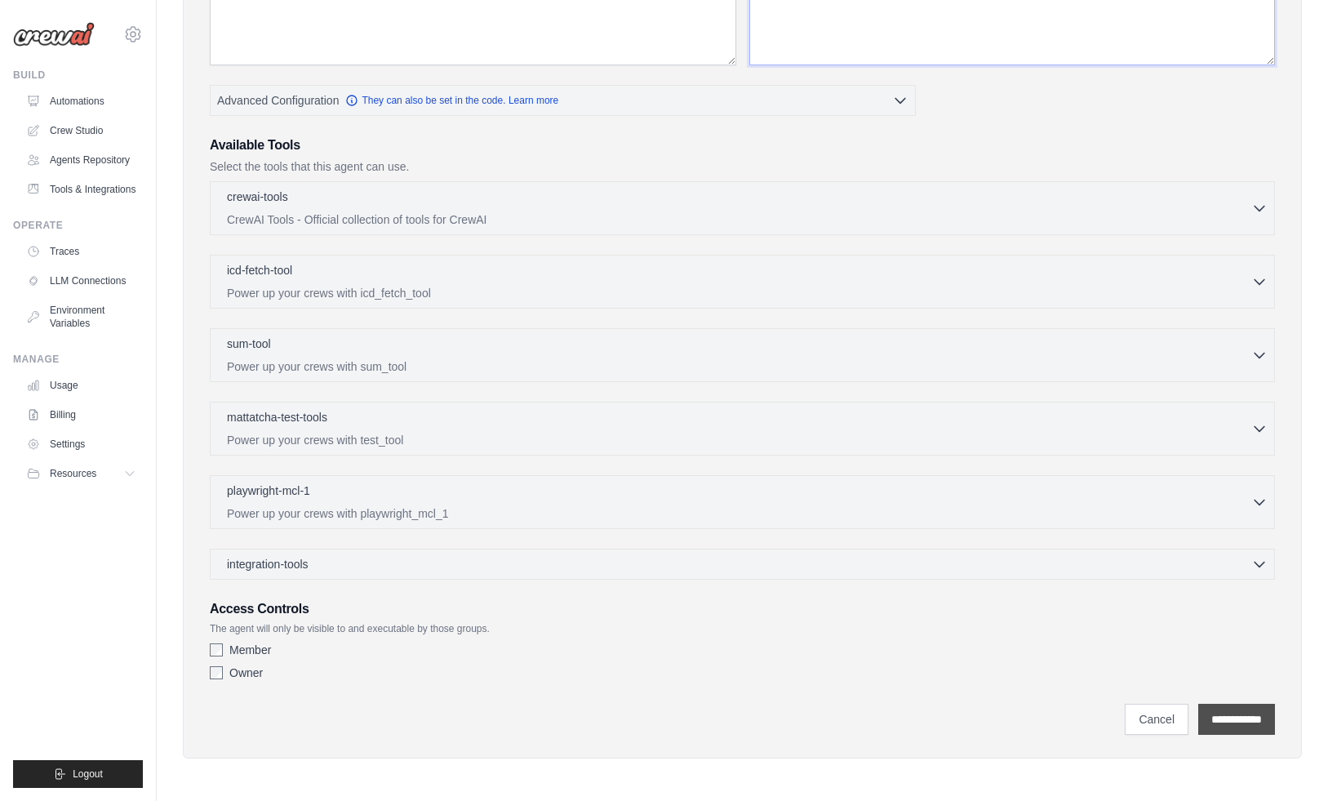
type textarea "**********"
click at [1202, 724] on input "**********" at bounding box center [1236, 719] width 77 height 31
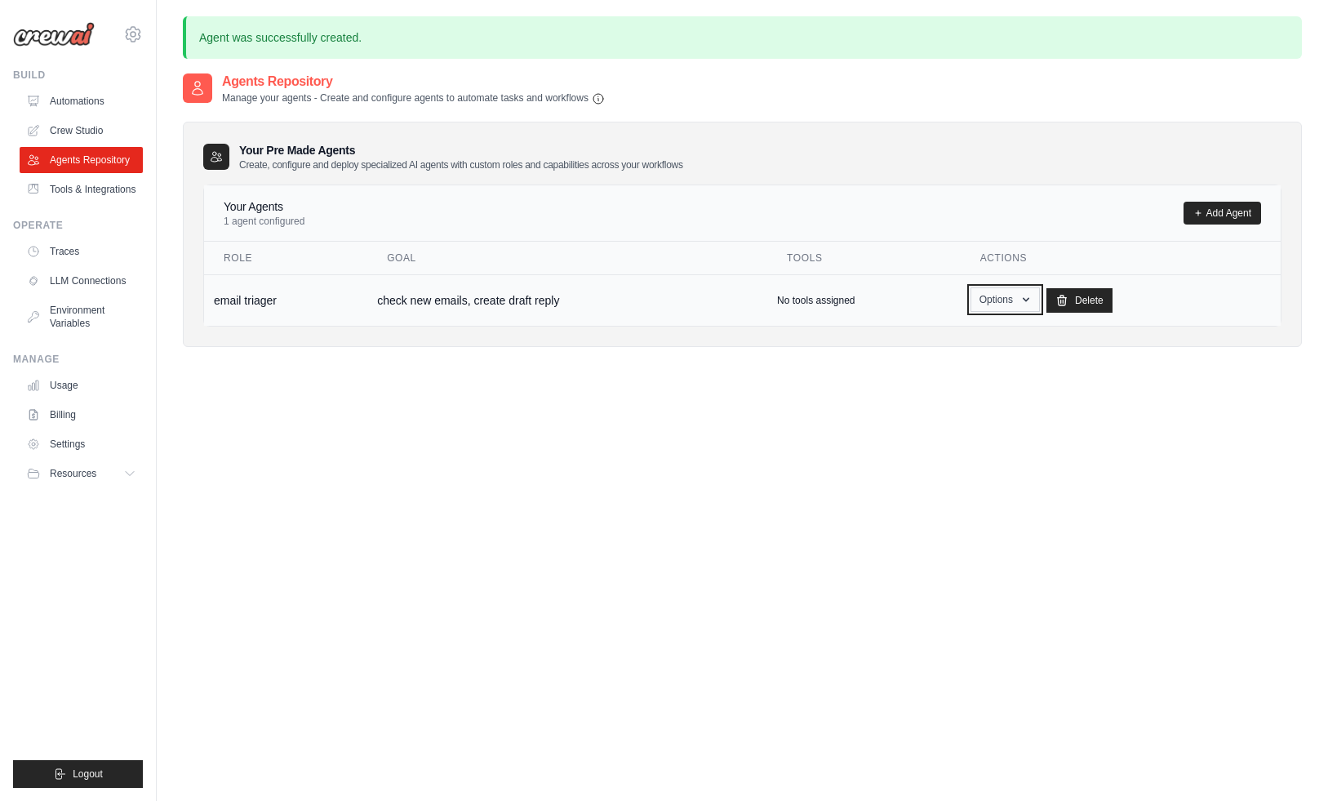
click at [1017, 302] on button "Options" at bounding box center [1005, 299] width 69 height 24
click at [263, 295] on td "email triager" at bounding box center [285, 299] width 163 height 51
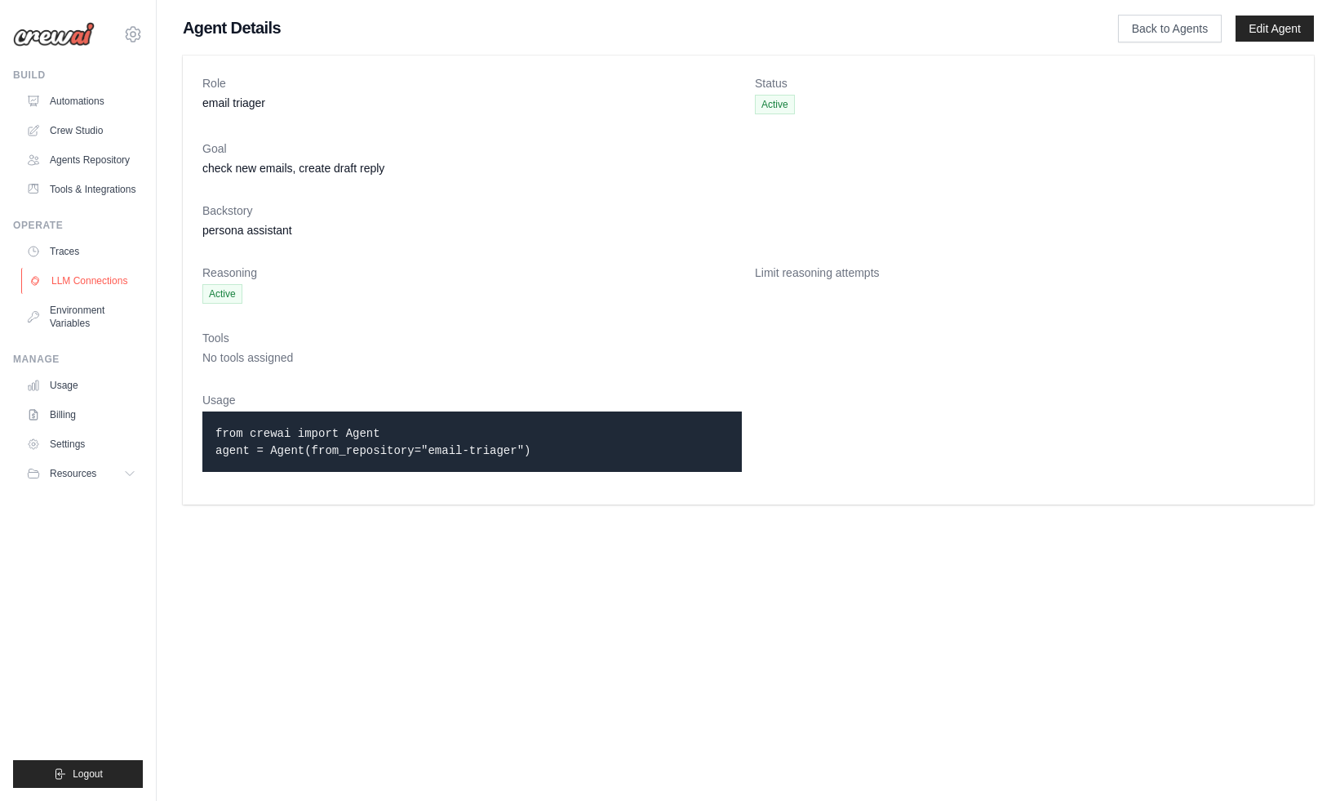
click at [104, 276] on link "LLM Connections" at bounding box center [82, 281] width 123 height 26
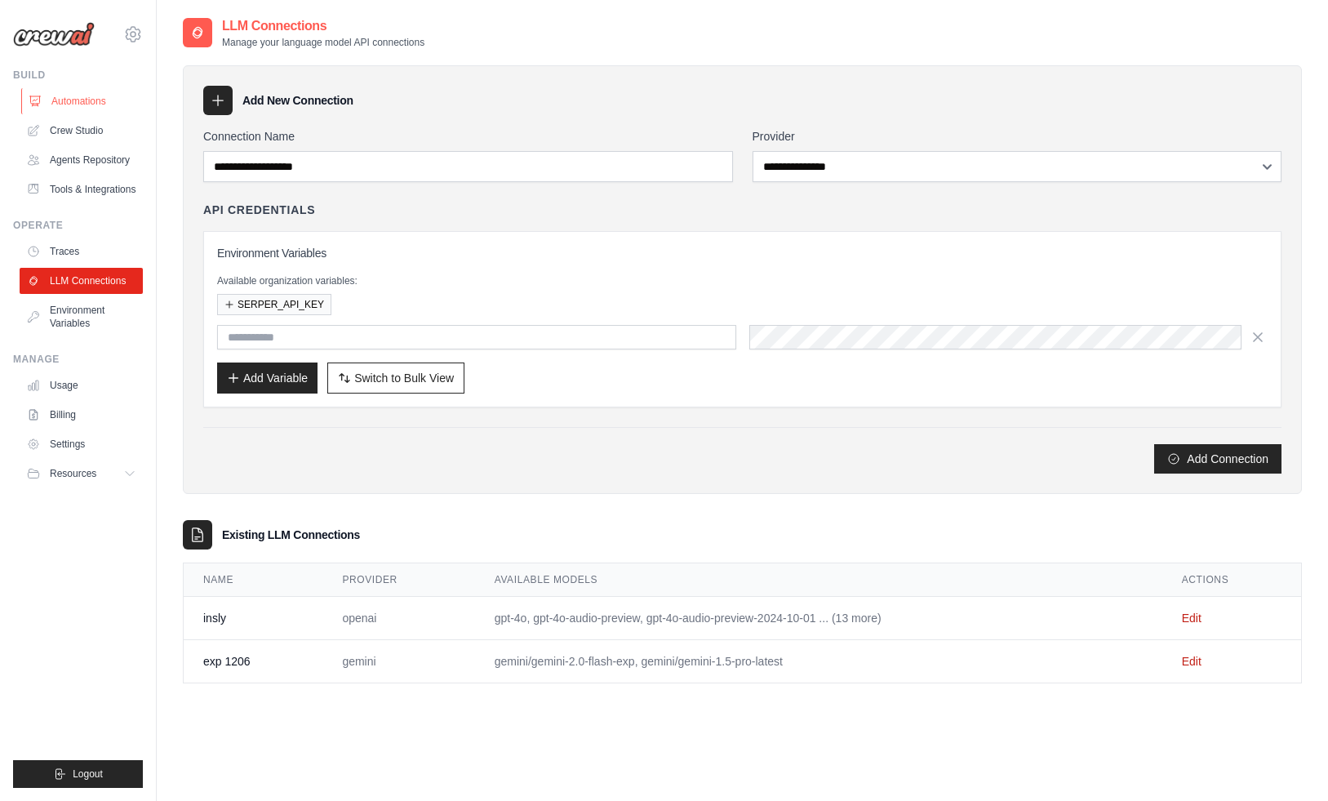
click at [92, 98] on link "Automations" at bounding box center [82, 101] width 123 height 26
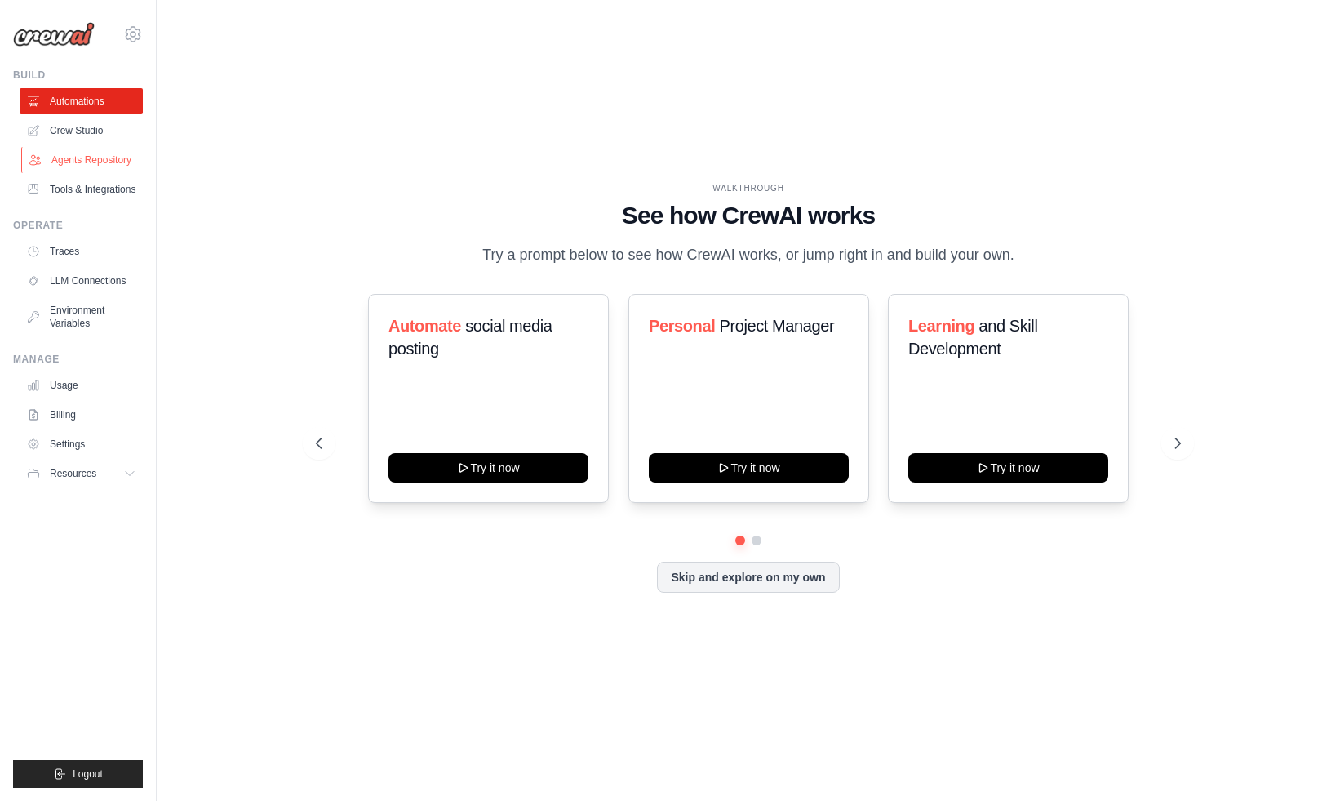
click at [96, 156] on link "Agents Repository" at bounding box center [82, 160] width 123 height 26
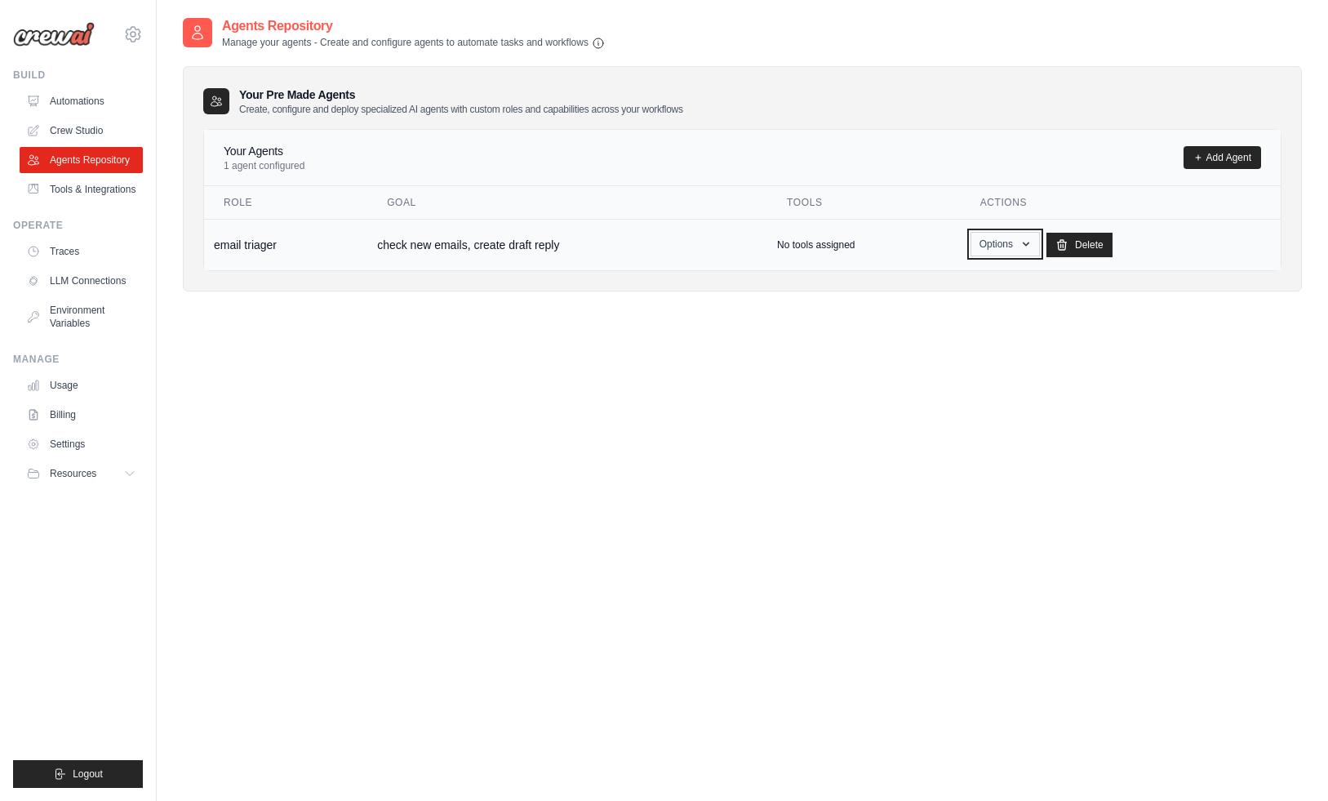
click at [1001, 244] on button "Options" at bounding box center [1005, 244] width 69 height 24
click at [952, 280] on link "Show" at bounding box center [981, 281] width 118 height 29
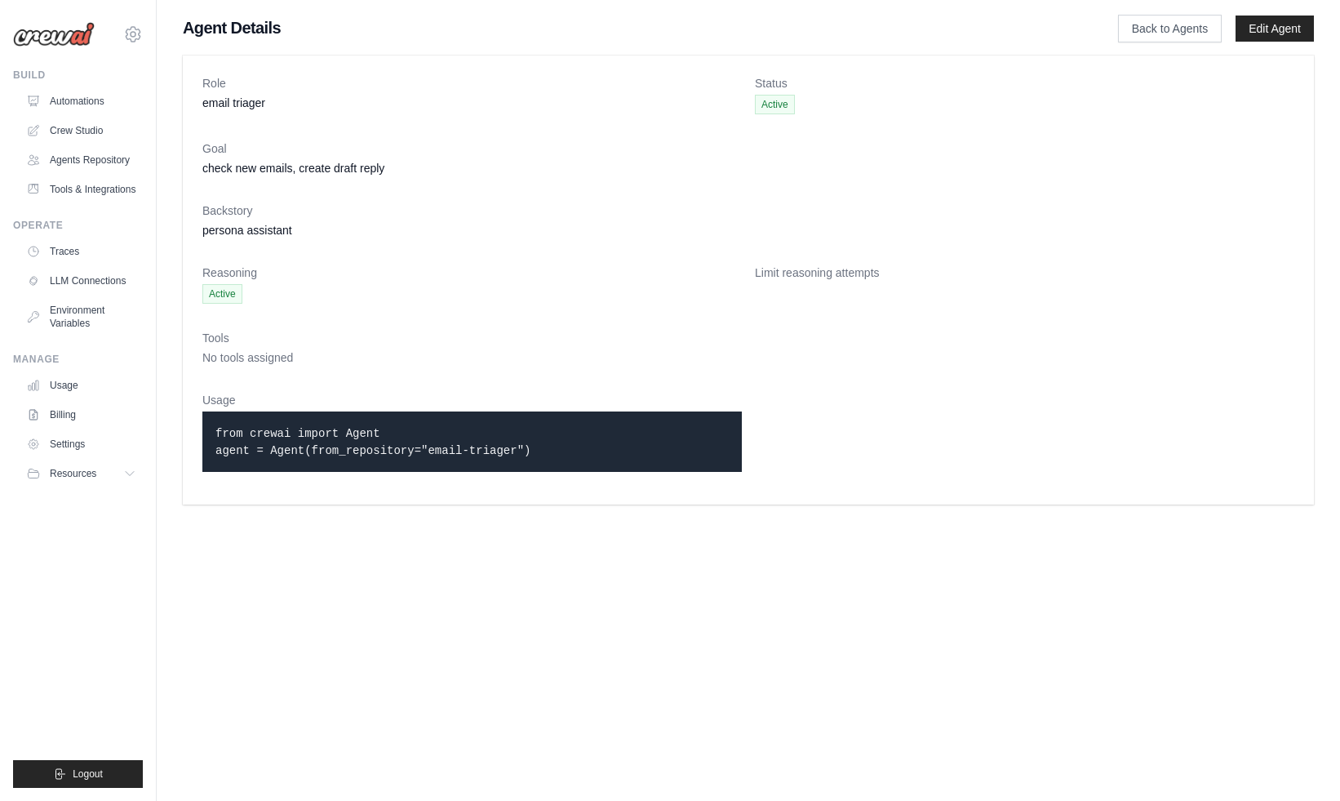
click at [1266, 32] on link "Edit Agent" at bounding box center [1275, 29] width 78 height 26
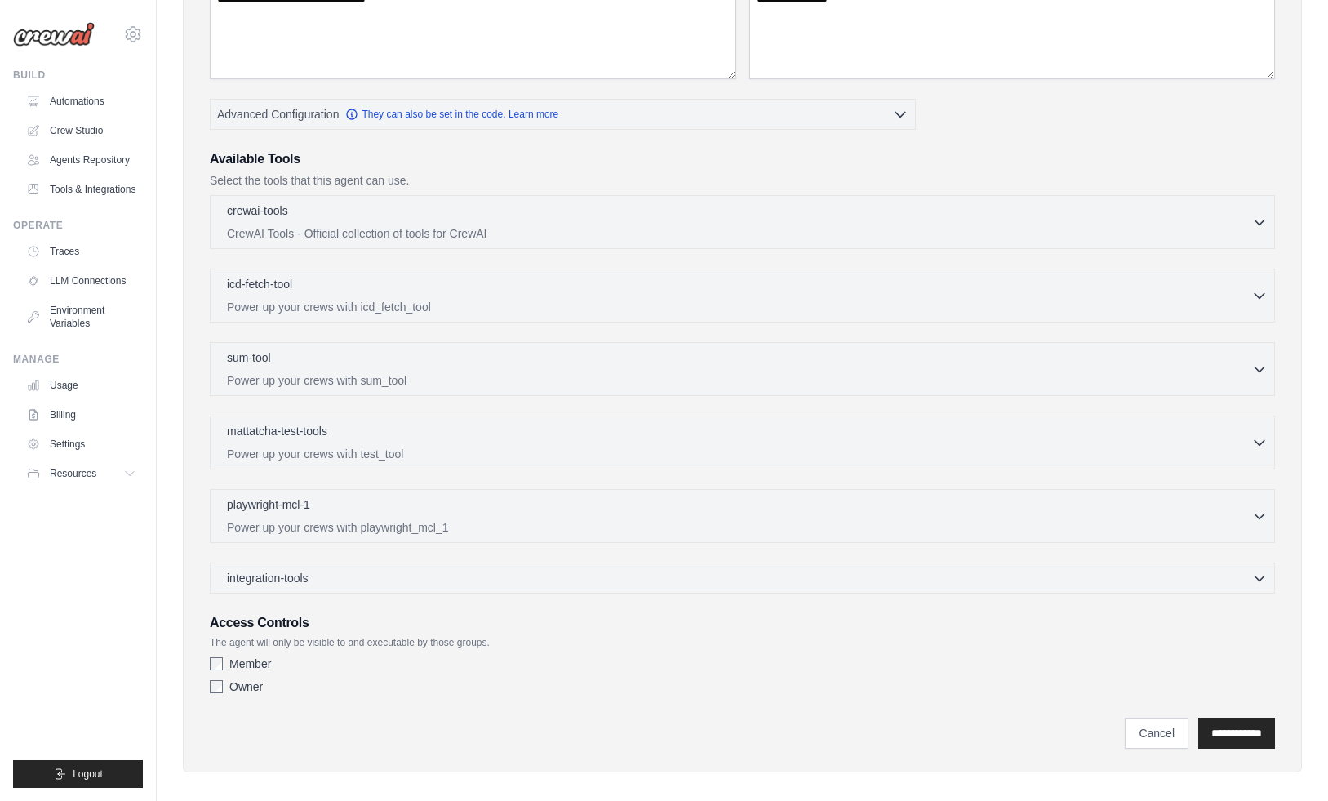
scroll to position [273, 0]
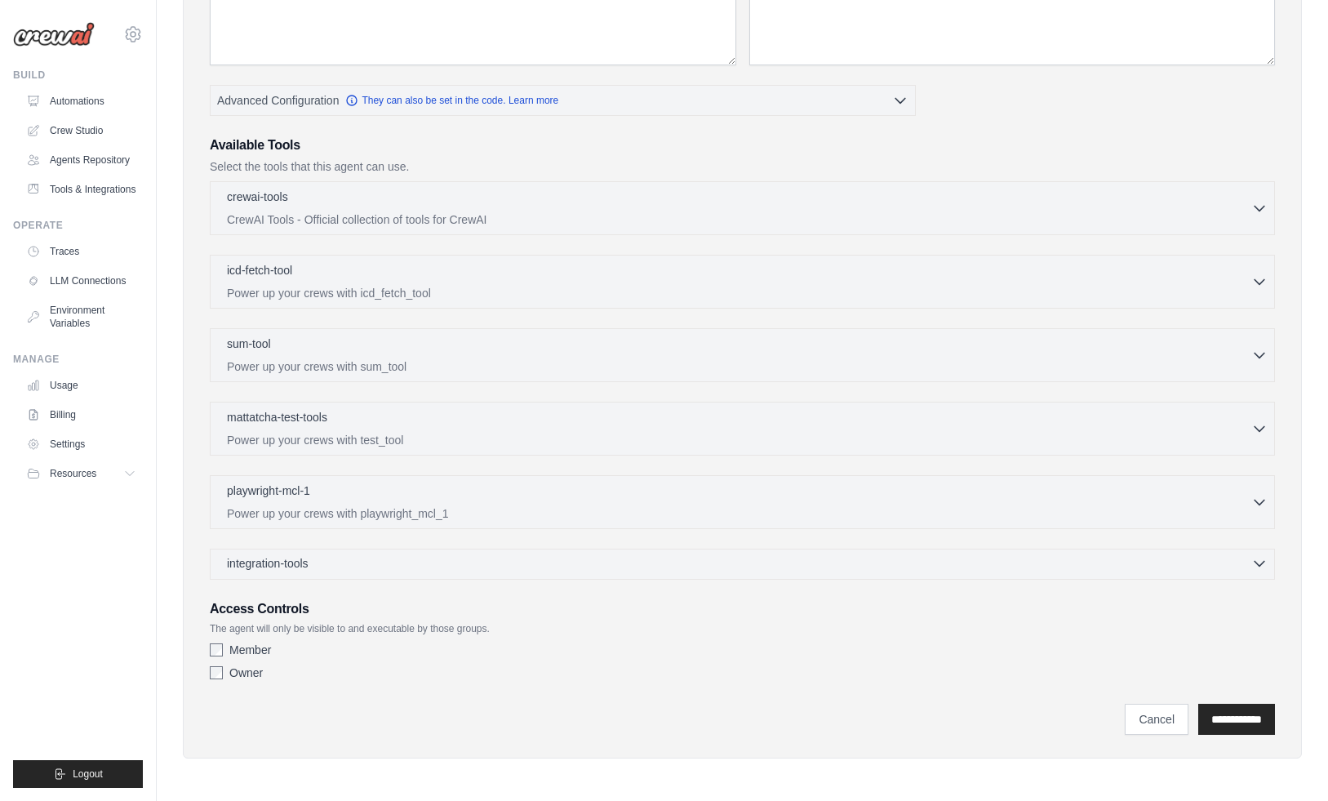
click at [509, 558] on div "integration-tools 0 selected" at bounding box center [747, 563] width 1041 height 16
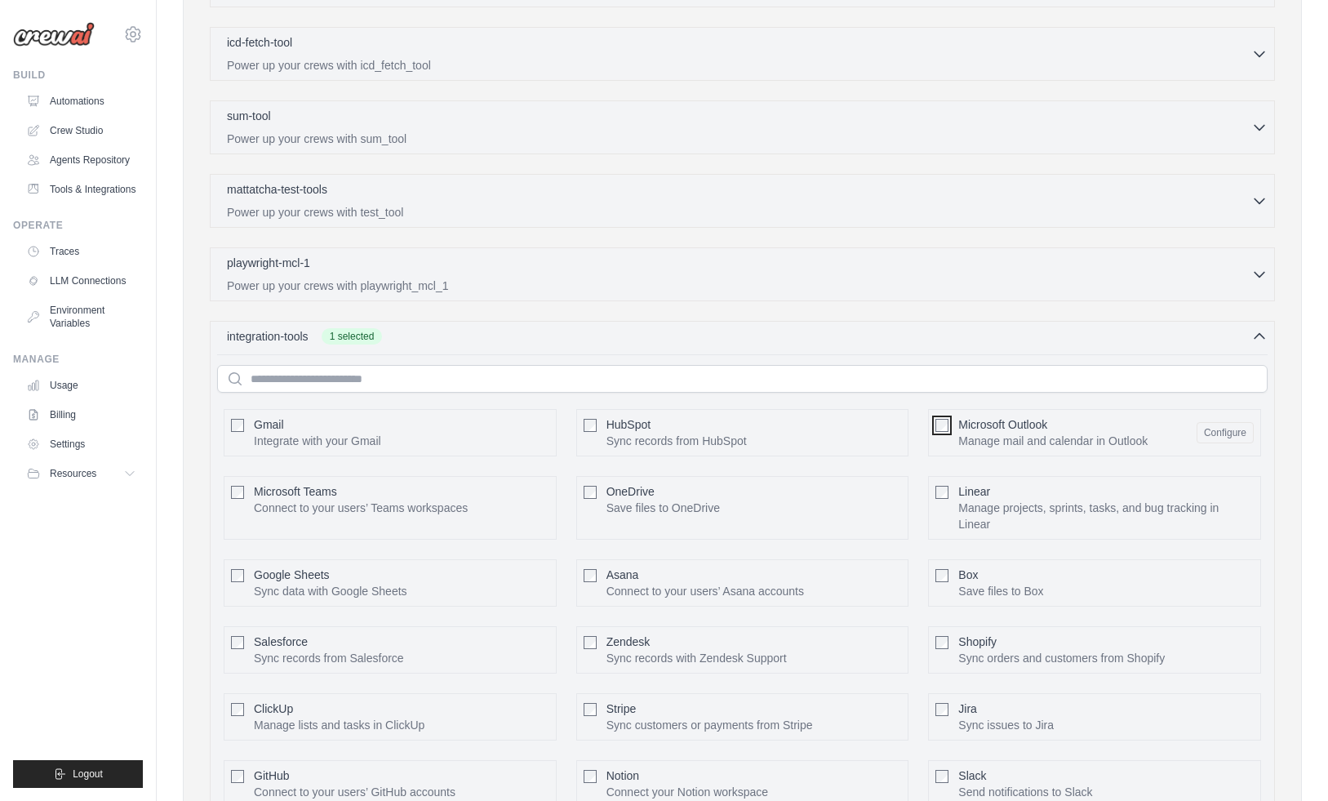
scroll to position [742, 0]
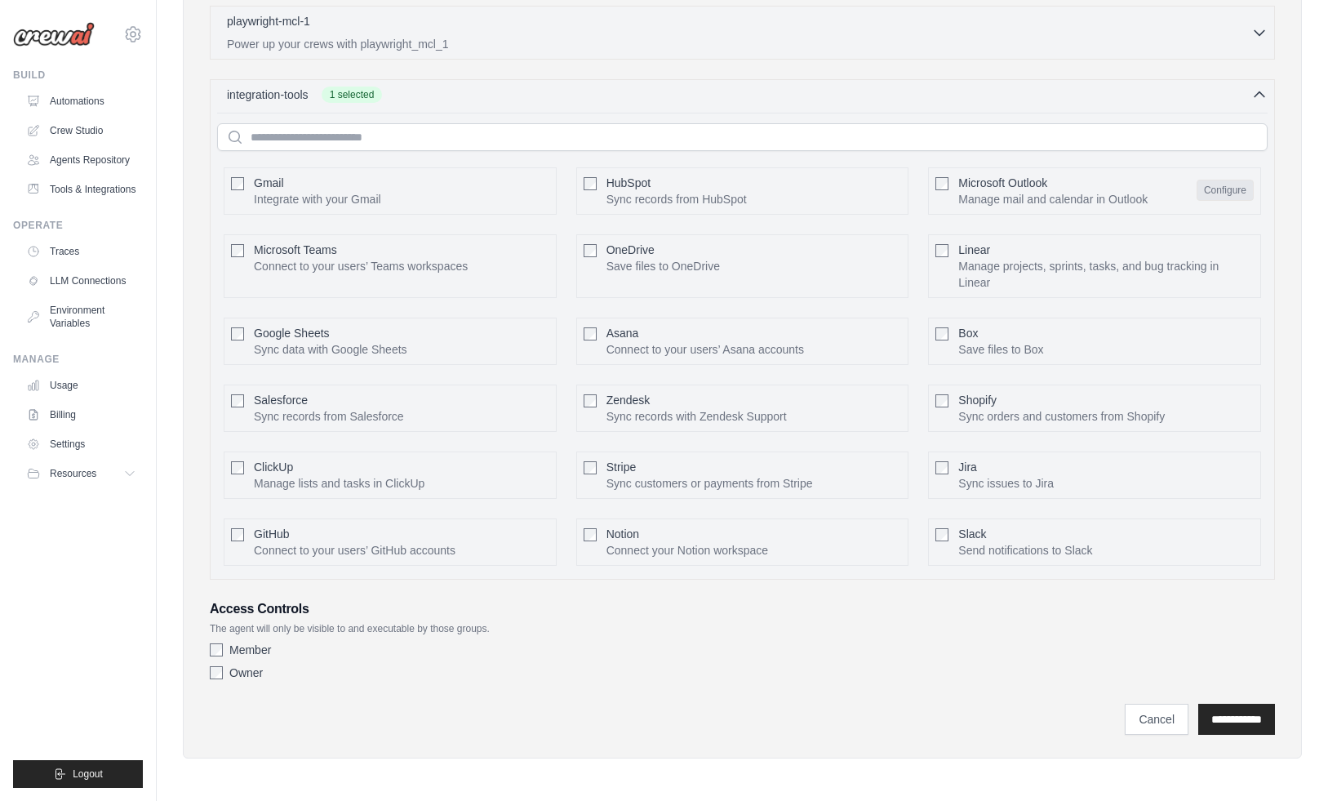
click at [1226, 194] on button "Configure" at bounding box center [1225, 190] width 57 height 21
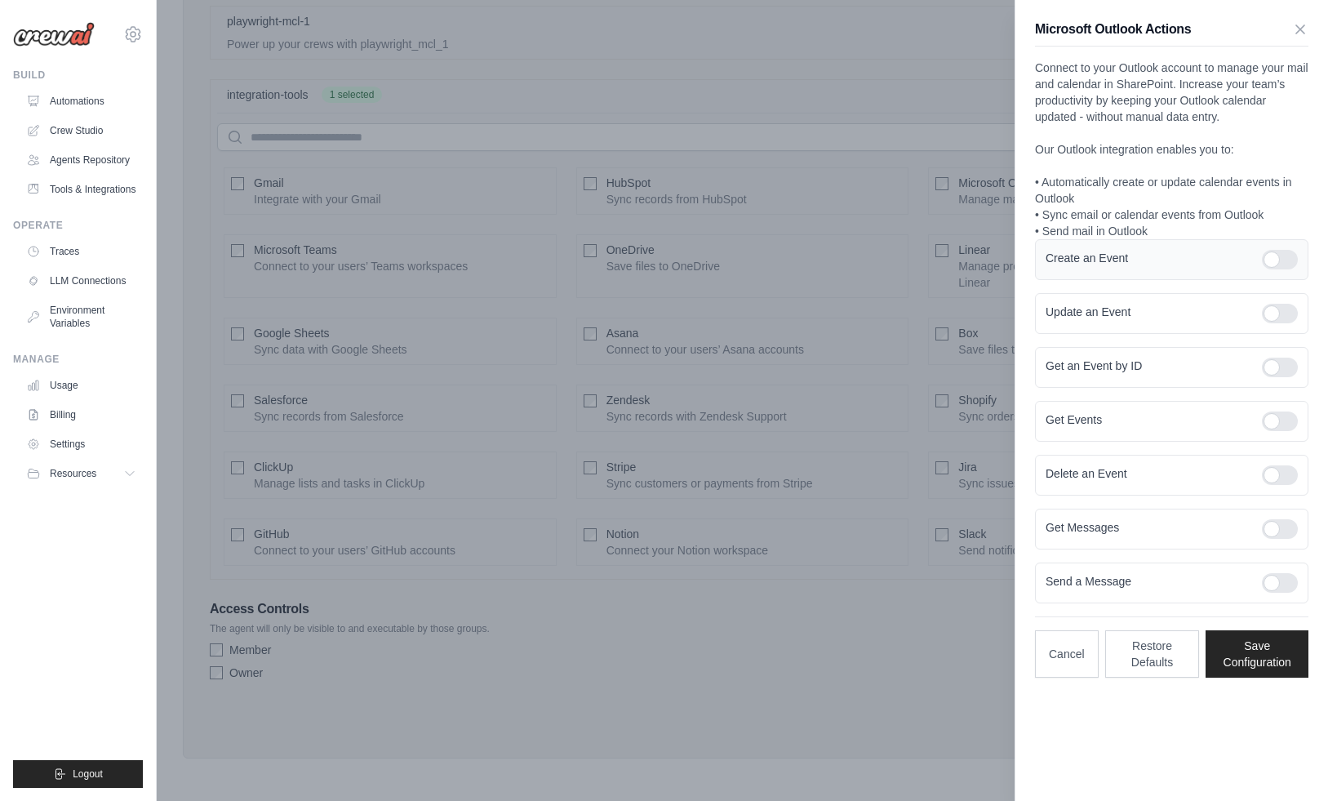
click at [1283, 261] on div at bounding box center [1280, 260] width 36 height 20
click at [1271, 314] on div at bounding box center [1280, 314] width 36 height 20
click at [1286, 361] on div at bounding box center [1280, 368] width 36 height 20
click at [1277, 396] on form "Create an Event Update an Event Get an Event by ID Get Events Delete an Event G…" at bounding box center [1171, 421] width 273 height 364
click at [1277, 427] on div at bounding box center [1280, 421] width 36 height 20
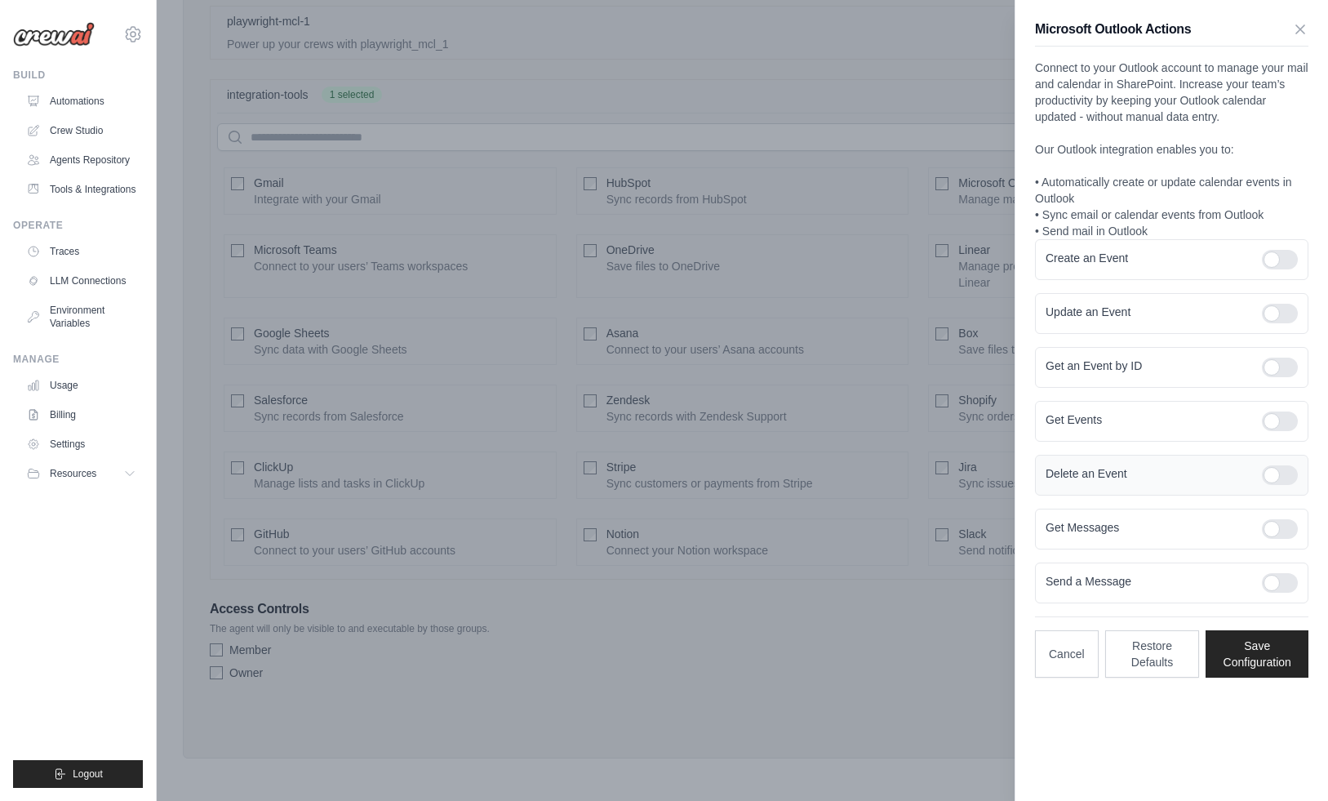
click at [1276, 480] on div at bounding box center [1280, 475] width 36 height 20
click at [1284, 520] on div at bounding box center [1280, 529] width 36 height 20
click at [1279, 577] on div at bounding box center [1280, 583] width 36 height 20
click at [1259, 670] on button "Save Configuration" at bounding box center [1257, 652] width 103 height 47
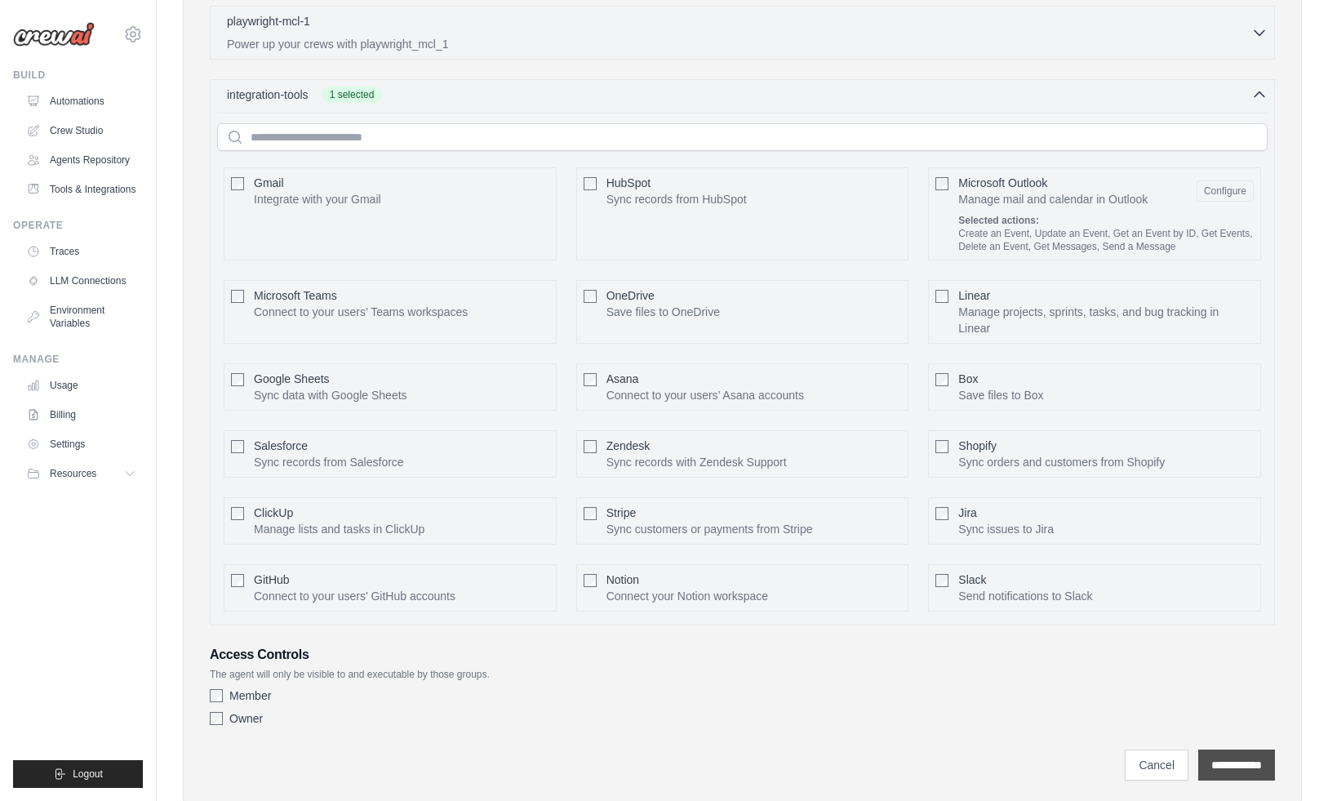
click at [1221, 757] on input "**********" at bounding box center [1236, 764] width 77 height 31
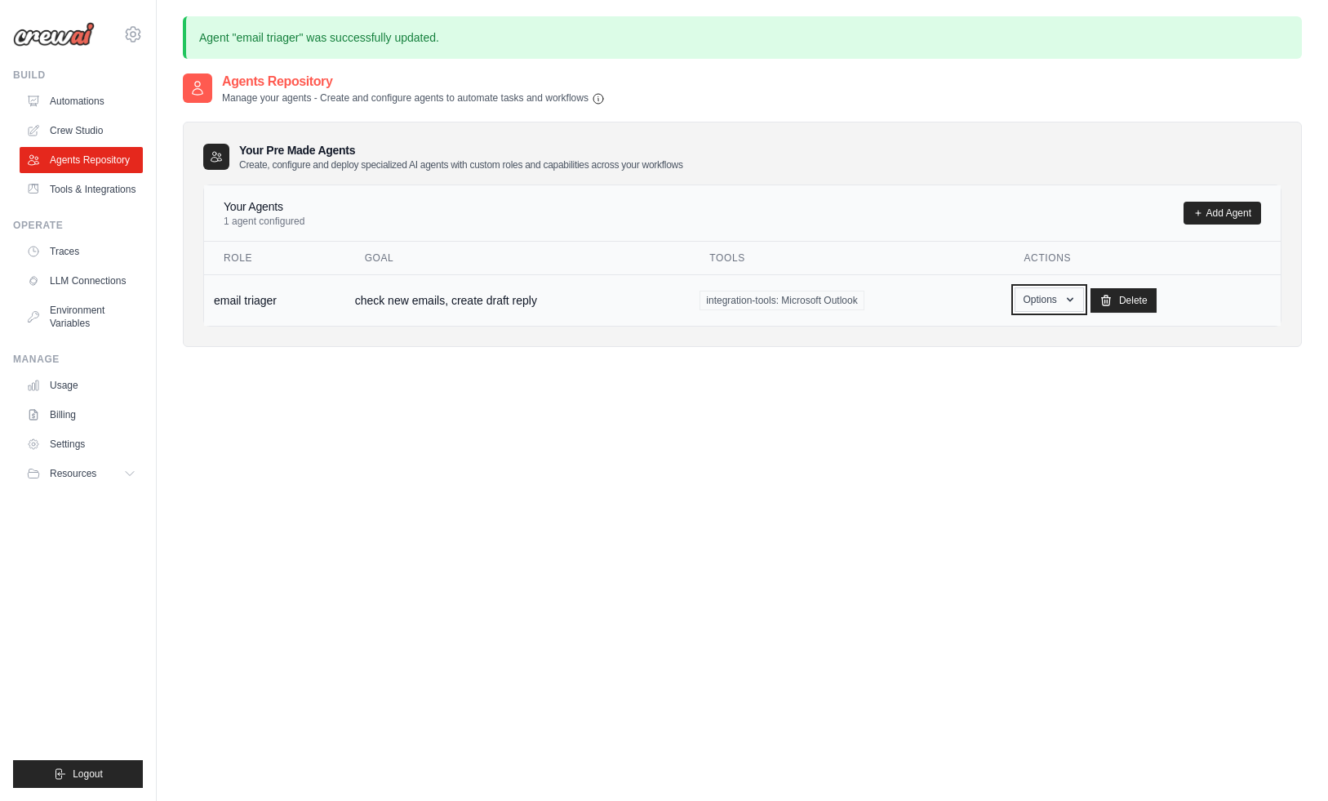
click at [1042, 305] on button "Options" at bounding box center [1049, 299] width 69 height 24
click at [611, 411] on div "Agents Repository Manage your agents - Create and configure agents to automate …" at bounding box center [742, 472] width 1119 height 801
click at [448, 303] on td "check new emails, create draft reply" at bounding box center [517, 299] width 345 height 51
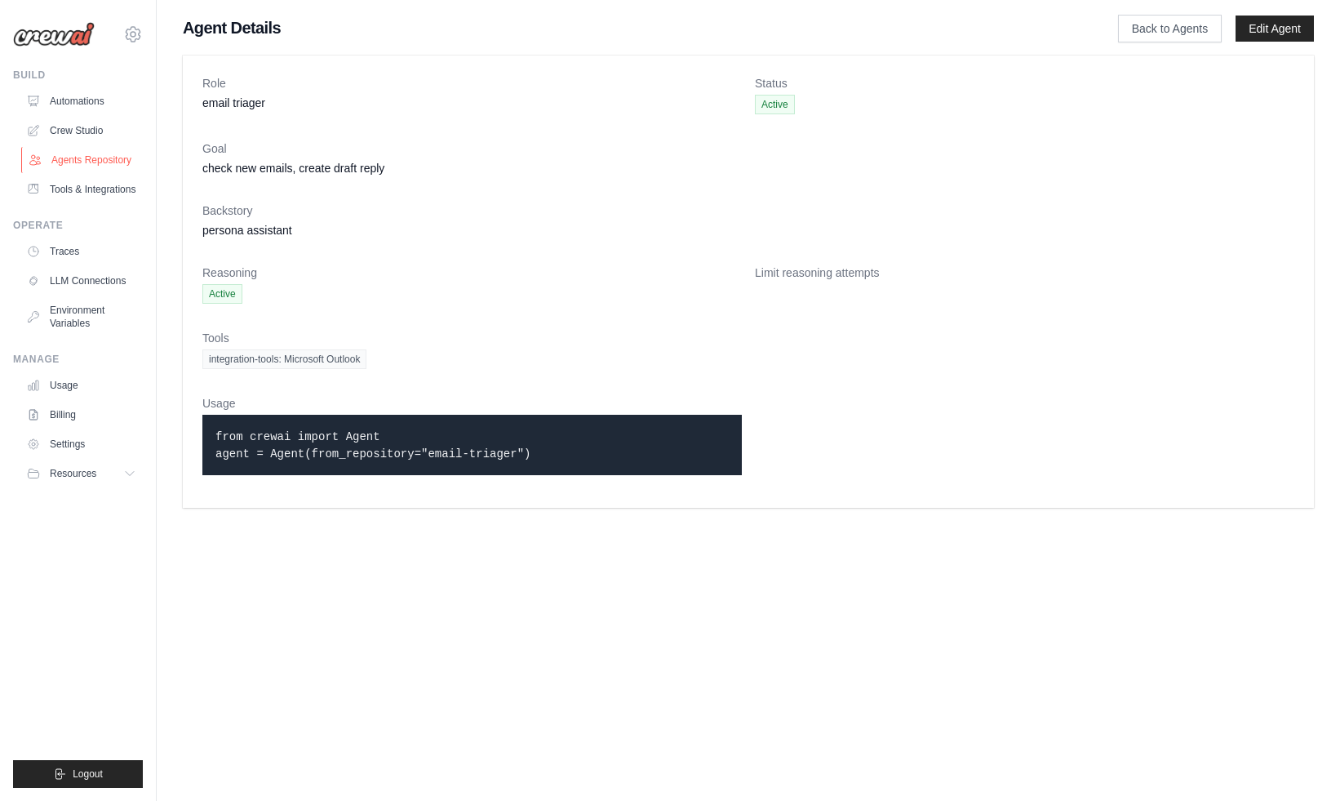
click at [89, 158] on link "Agents Repository" at bounding box center [82, 160] width 123 height 26
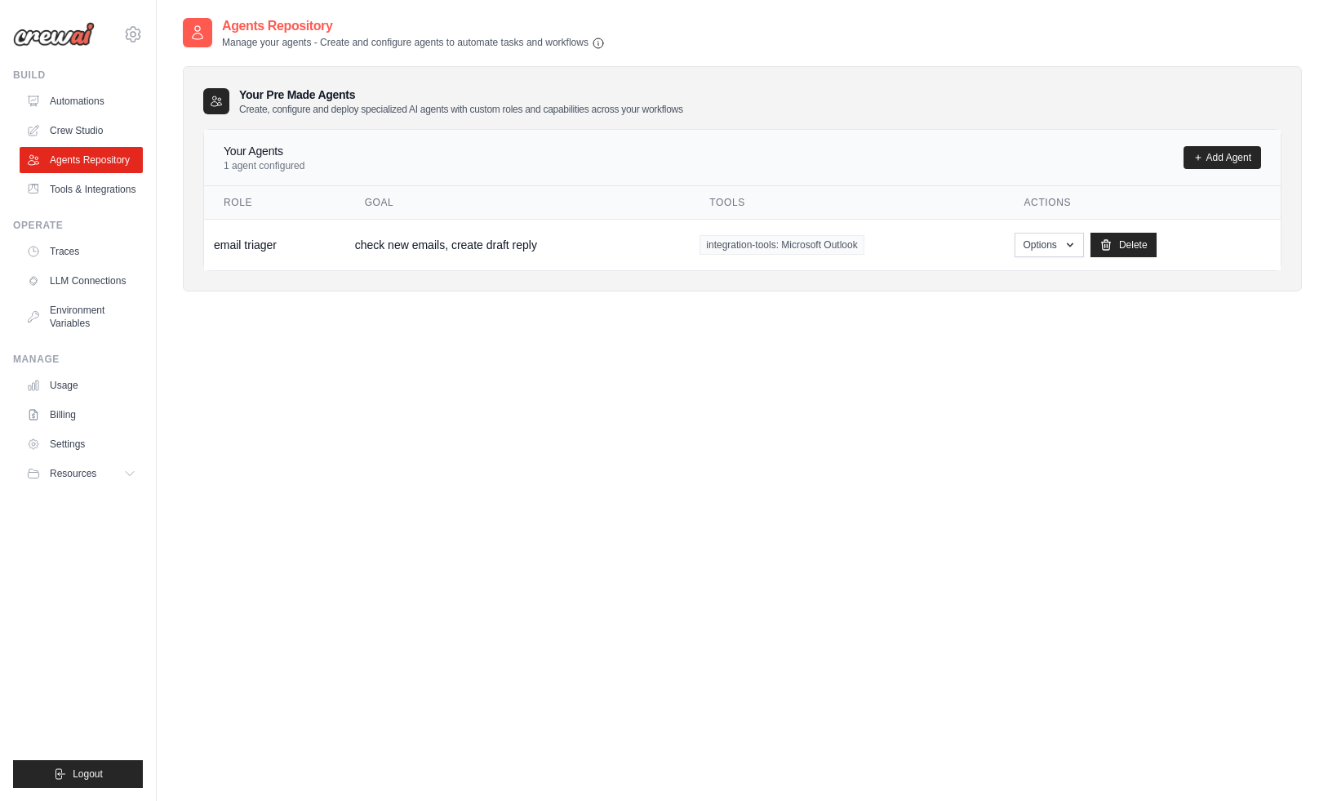
click at [82, 92] on link "Automations" at bounding box center [81, 101] width 123 height 26
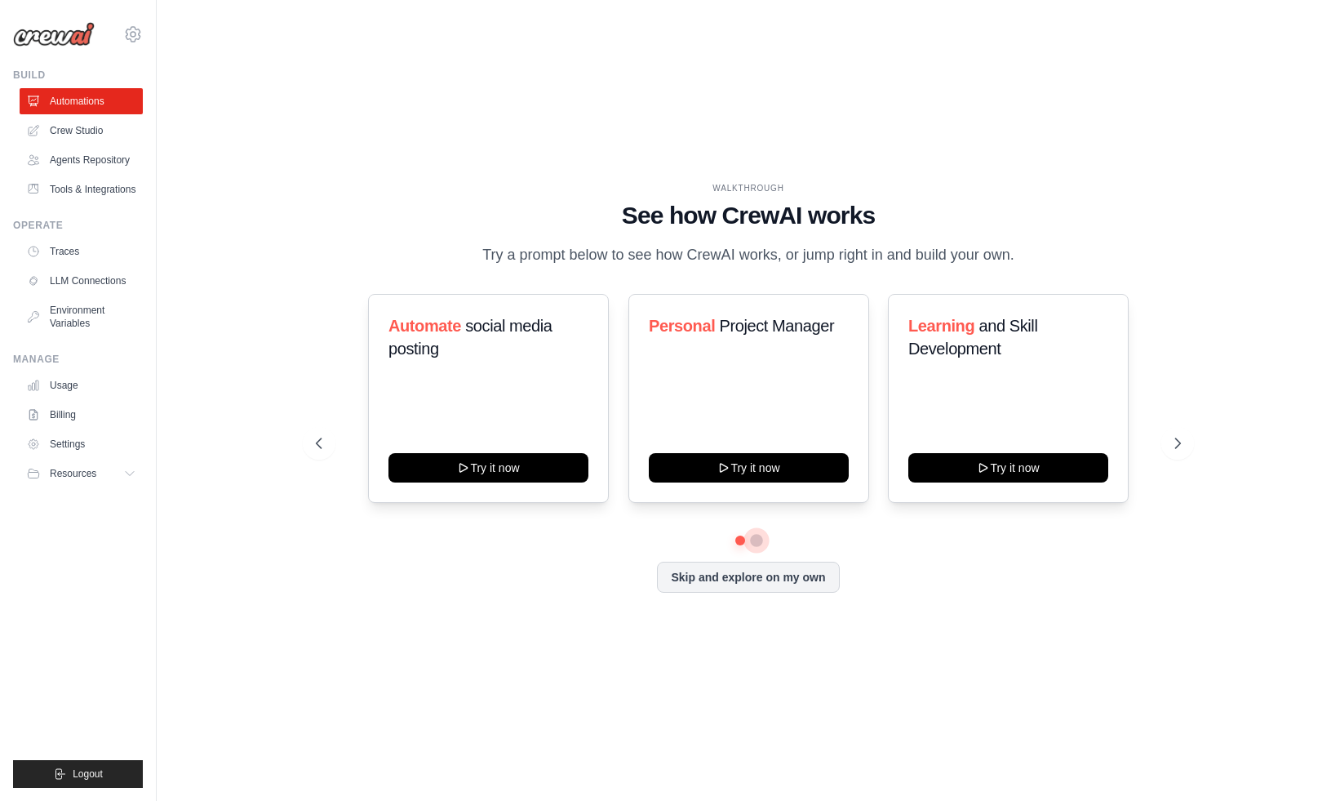
click at [758, 540] on button at bounding box center [756, 540] width 13 height 13
click at [64, 127] on link "Crew Studio" at bounding box center [82, 131] width 123 height 26
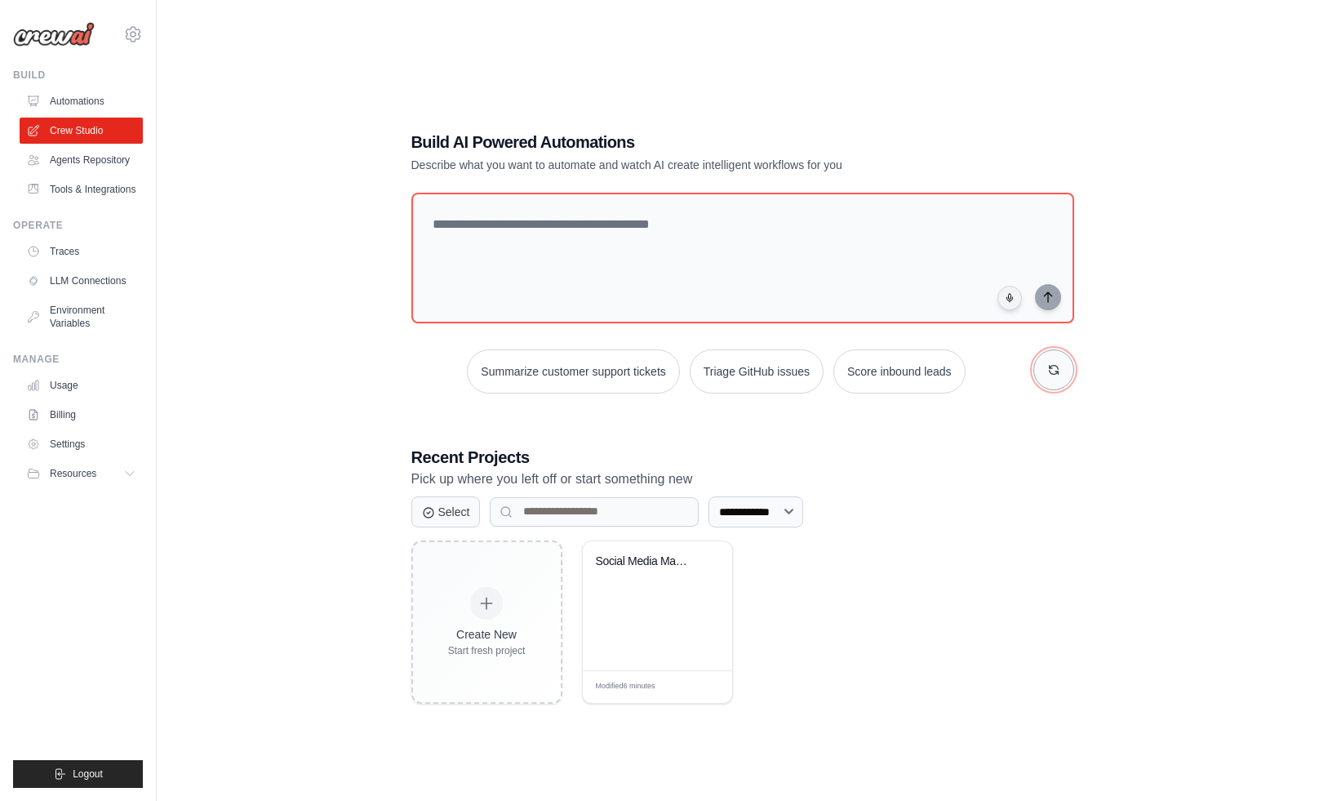
click at [1054, 370] on icon "button" at bounding box center [1053, 369] width 13 height 13
click at [723, 367] on button "Monitor website uptime" at bounding box center [693, 371] width 145 height 44
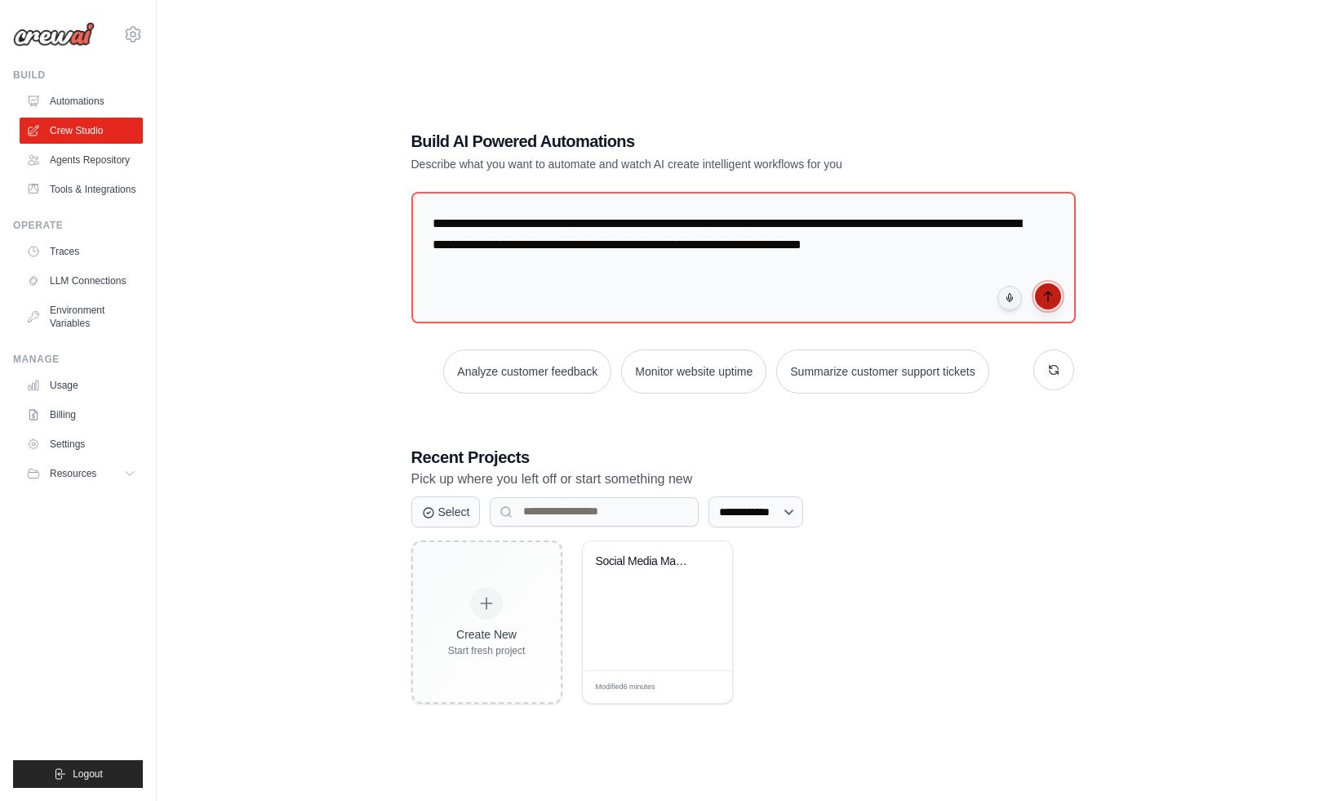
click at [1047, 302] on icon "submit" at bounding box center [1048, 296] width 13 height 13
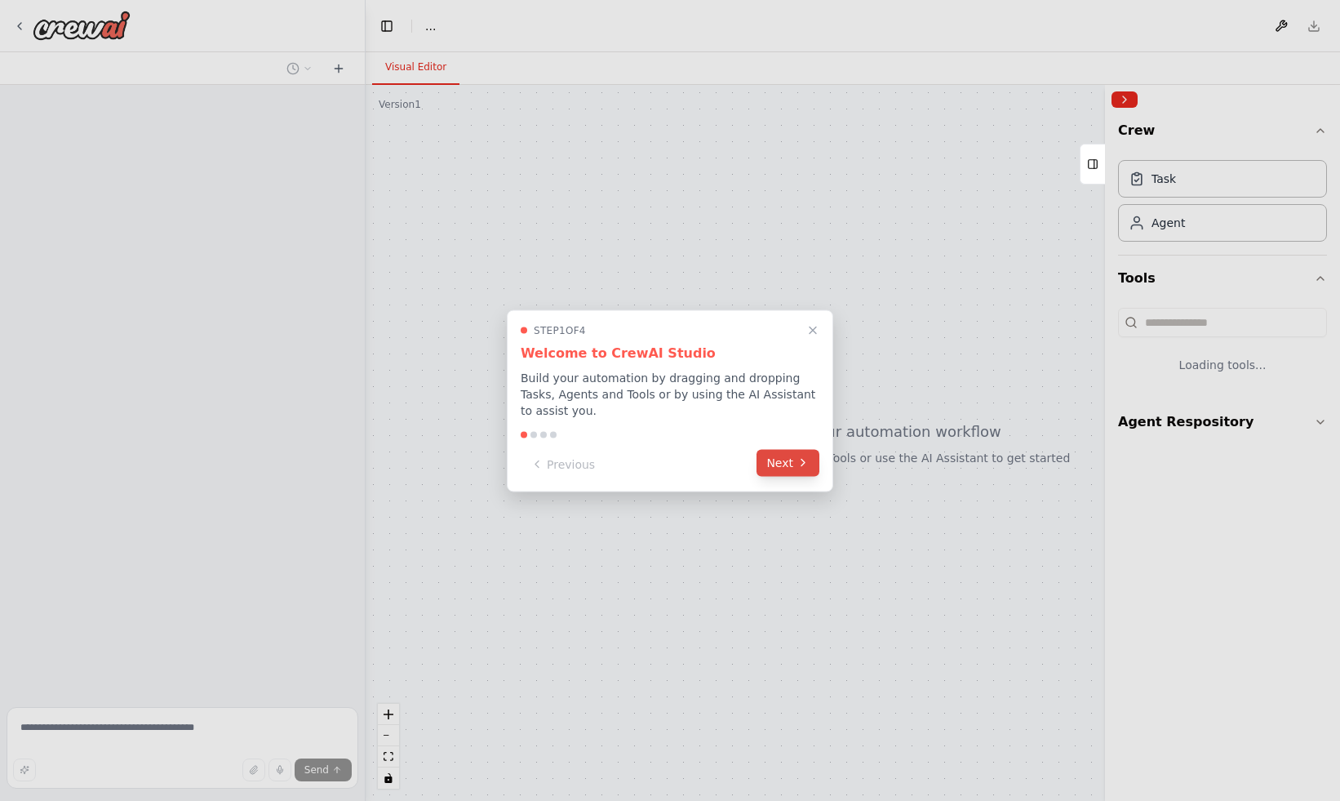
click at [776, 465] on button "Next" at bounding box center [788, 462] width 63 height 27
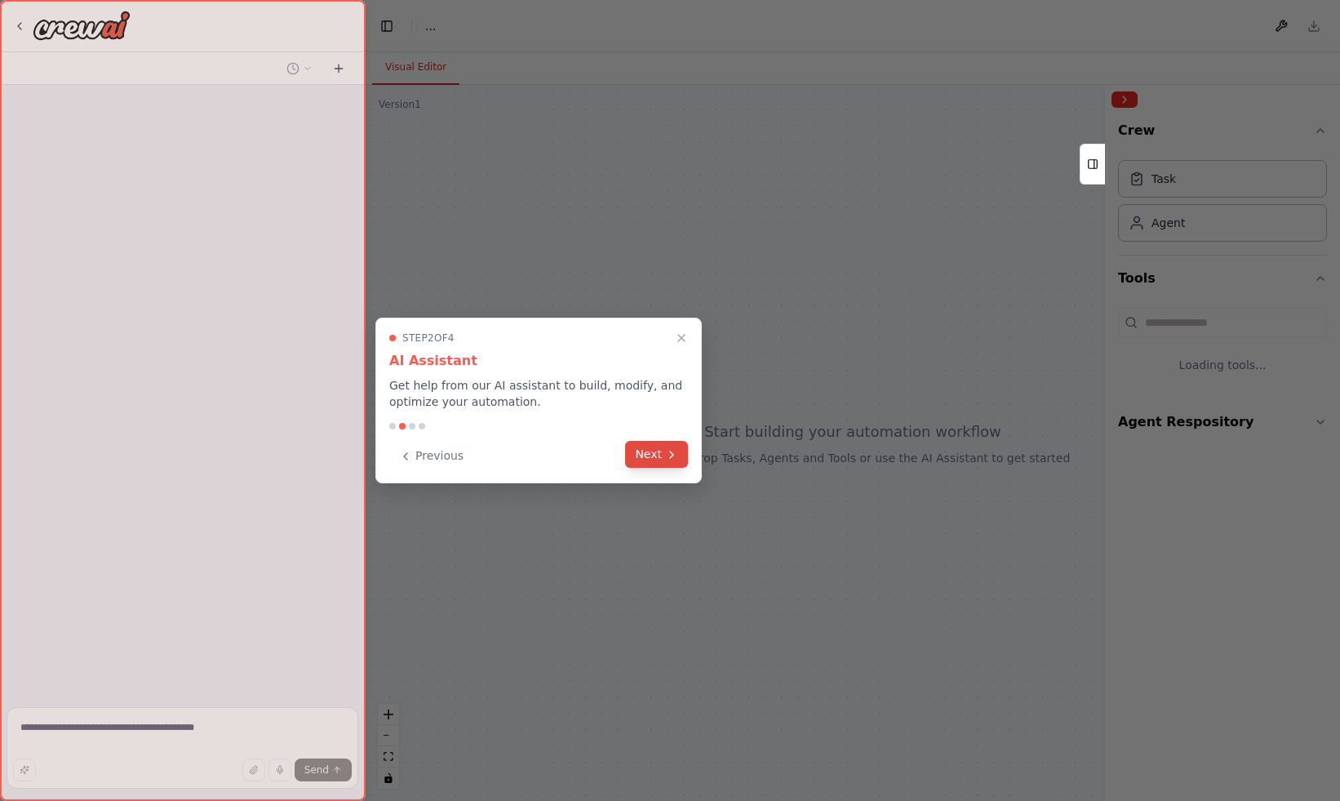
click at [673, 457] on icon at bounding box center [671, 454] width 13 height 13
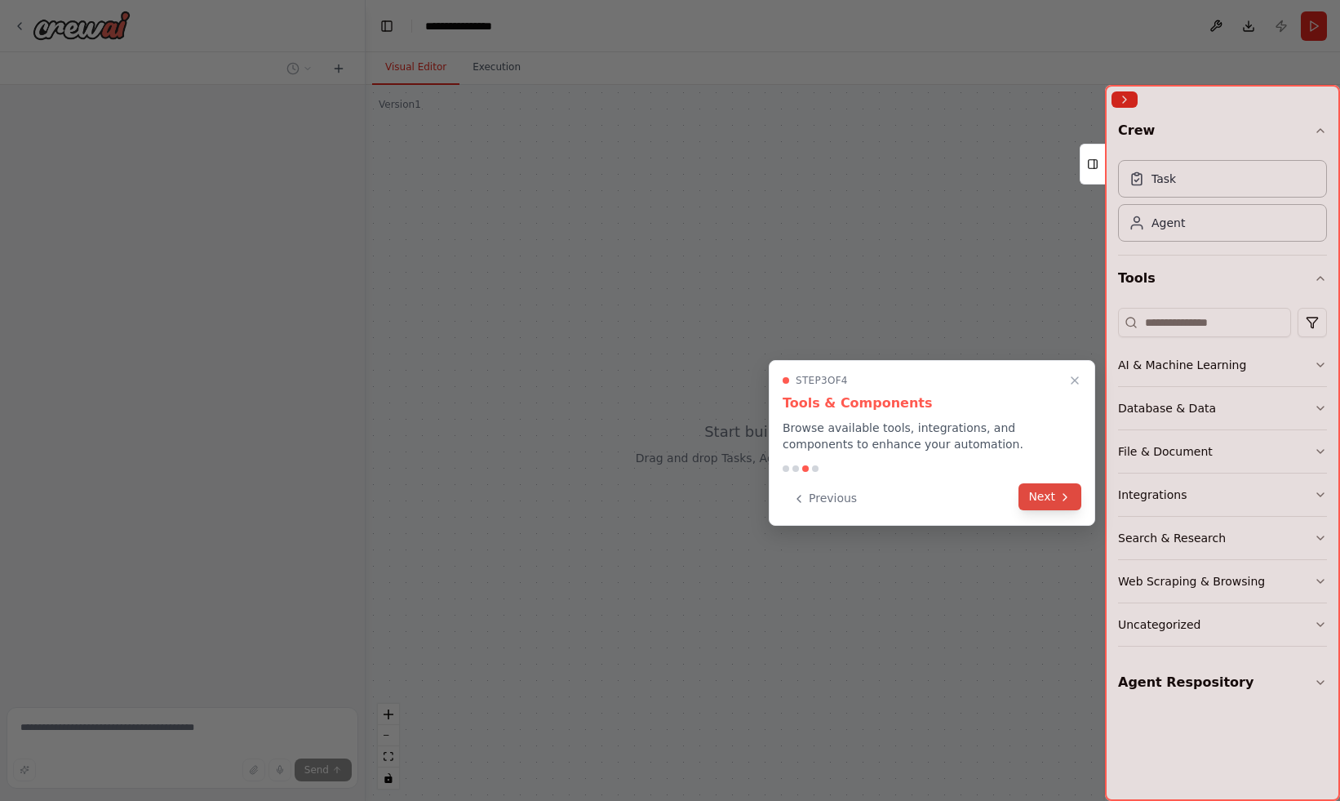
click at [1056, 496] on button "Next" at bounding box center [1050, 496] width 63 height 27
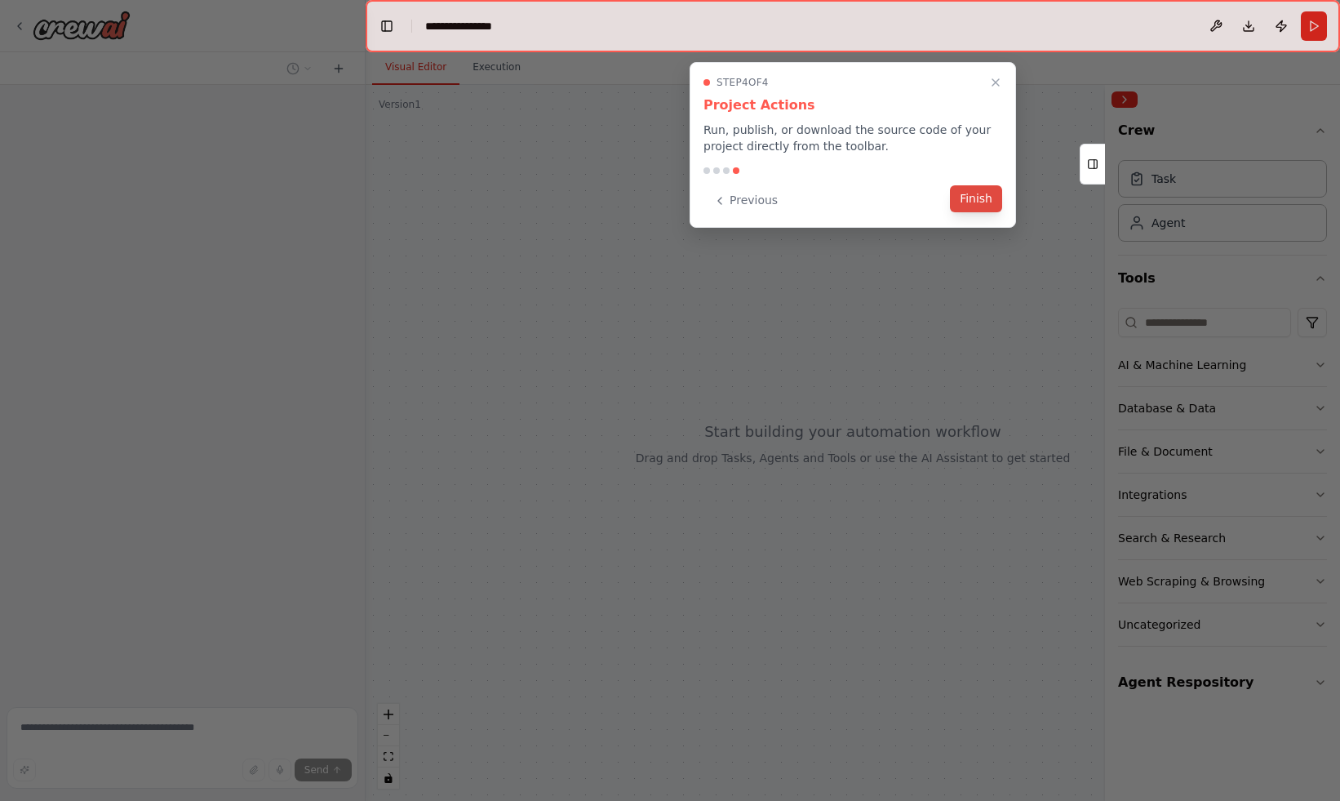
click at [987, 209] on button "Finish" at bounding box center [976, 198] width 52 height 27
